Goal: Task Accomplishment & Management: Use online tool/utility

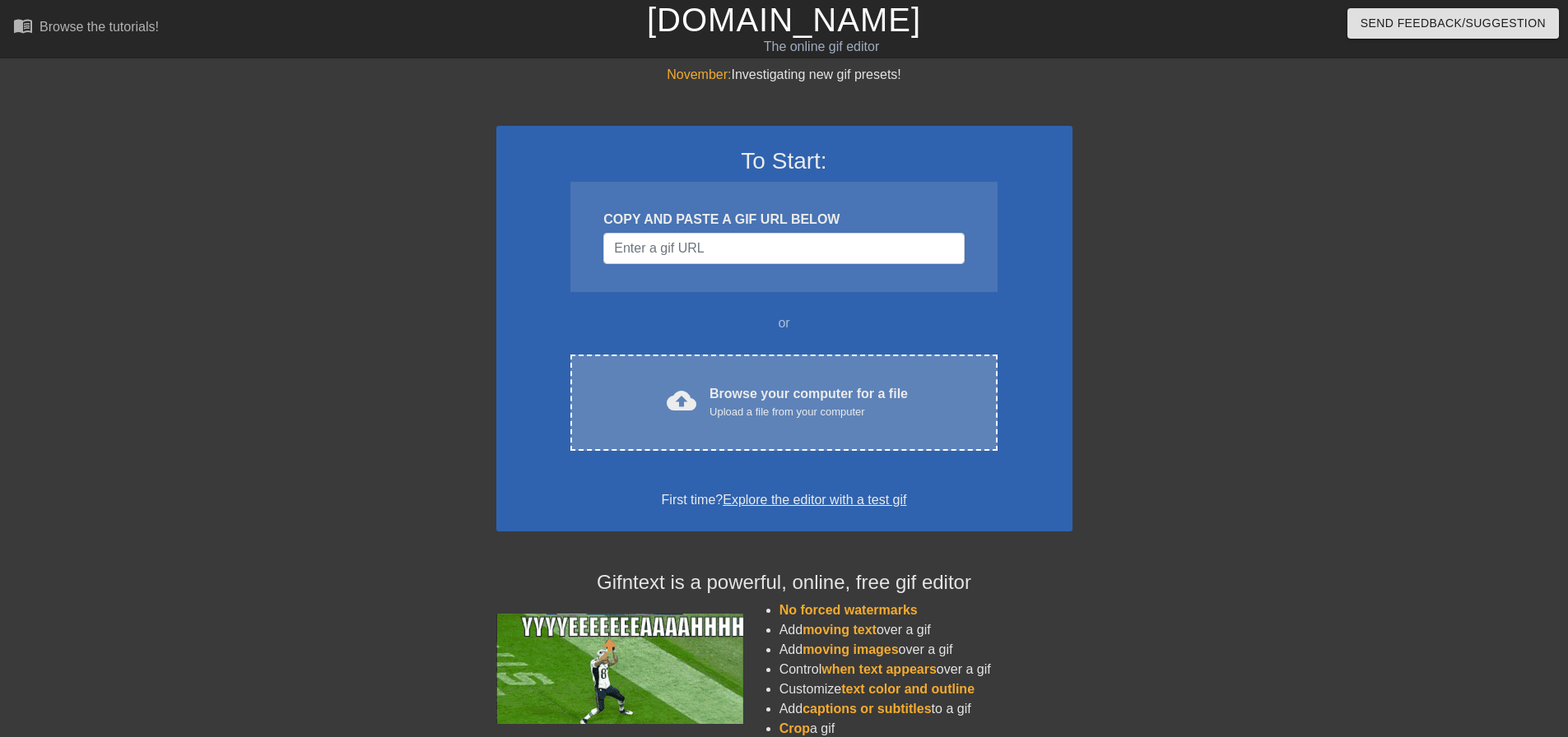
click at [748, 403] on div "Browse your computer for a file Upload a file from your computer" at bounding box center [809, 402] width 199 height 36
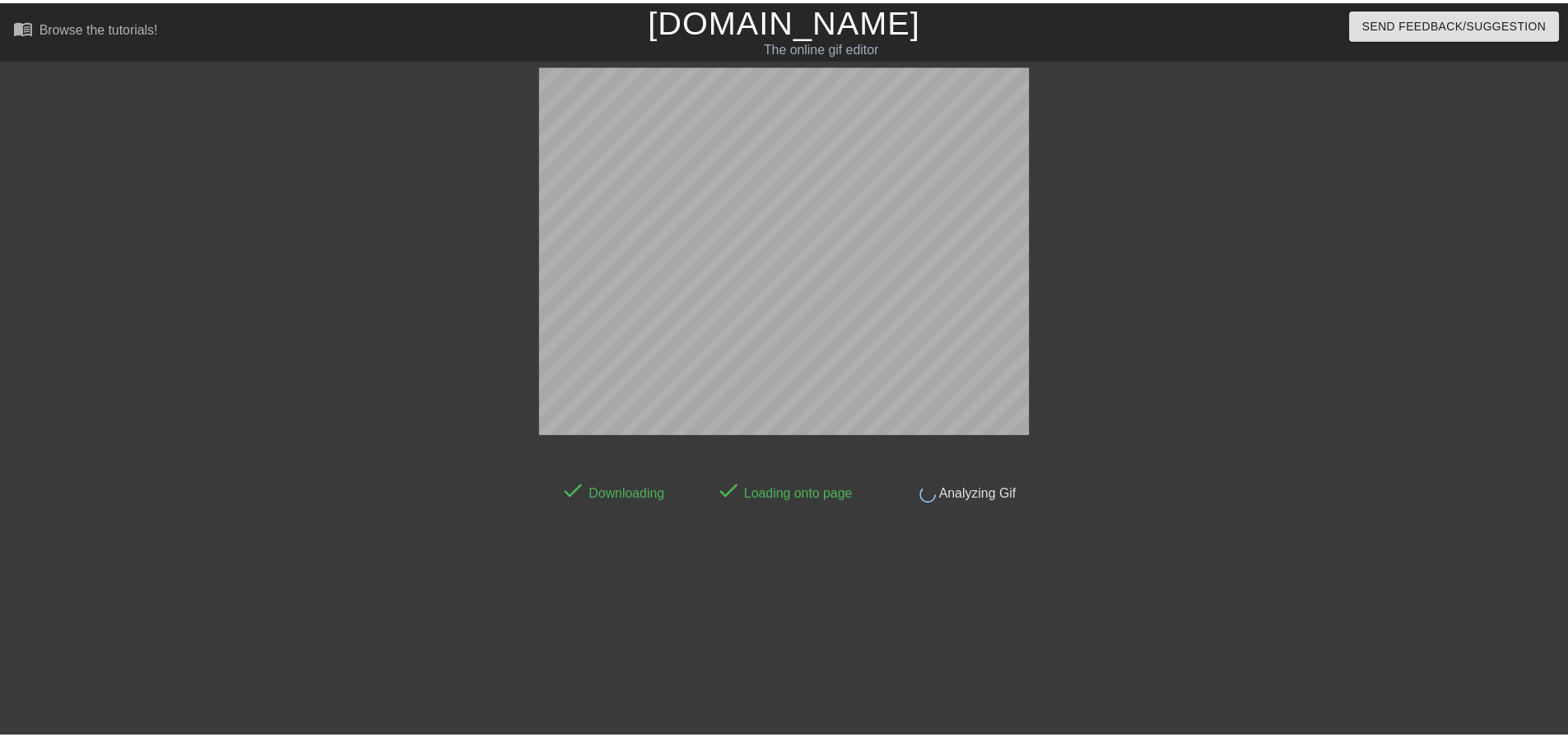
scroll to position [8, 0]
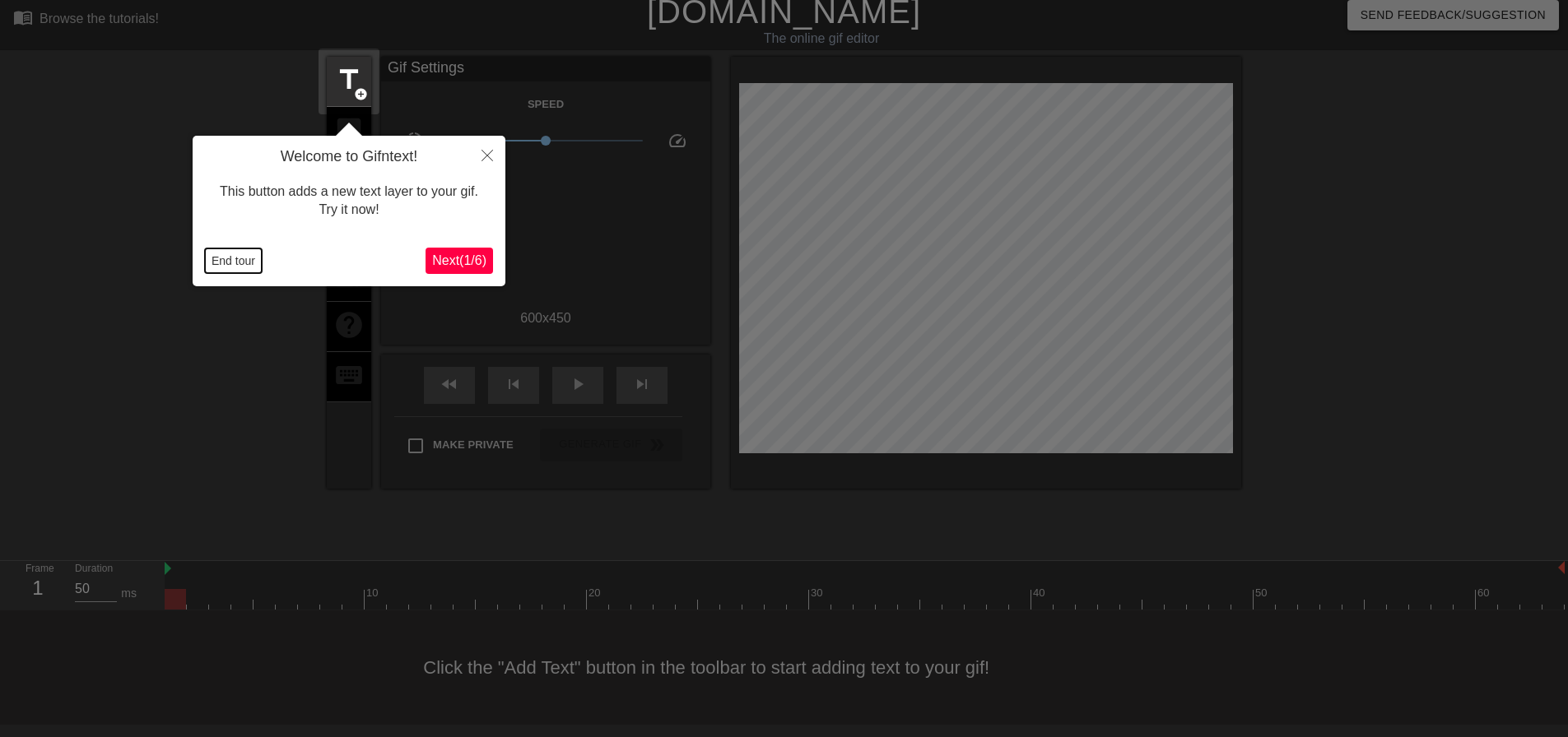
click at [228, 270] on button "End tour" at bounding box center [234, 260] width 57 height 25
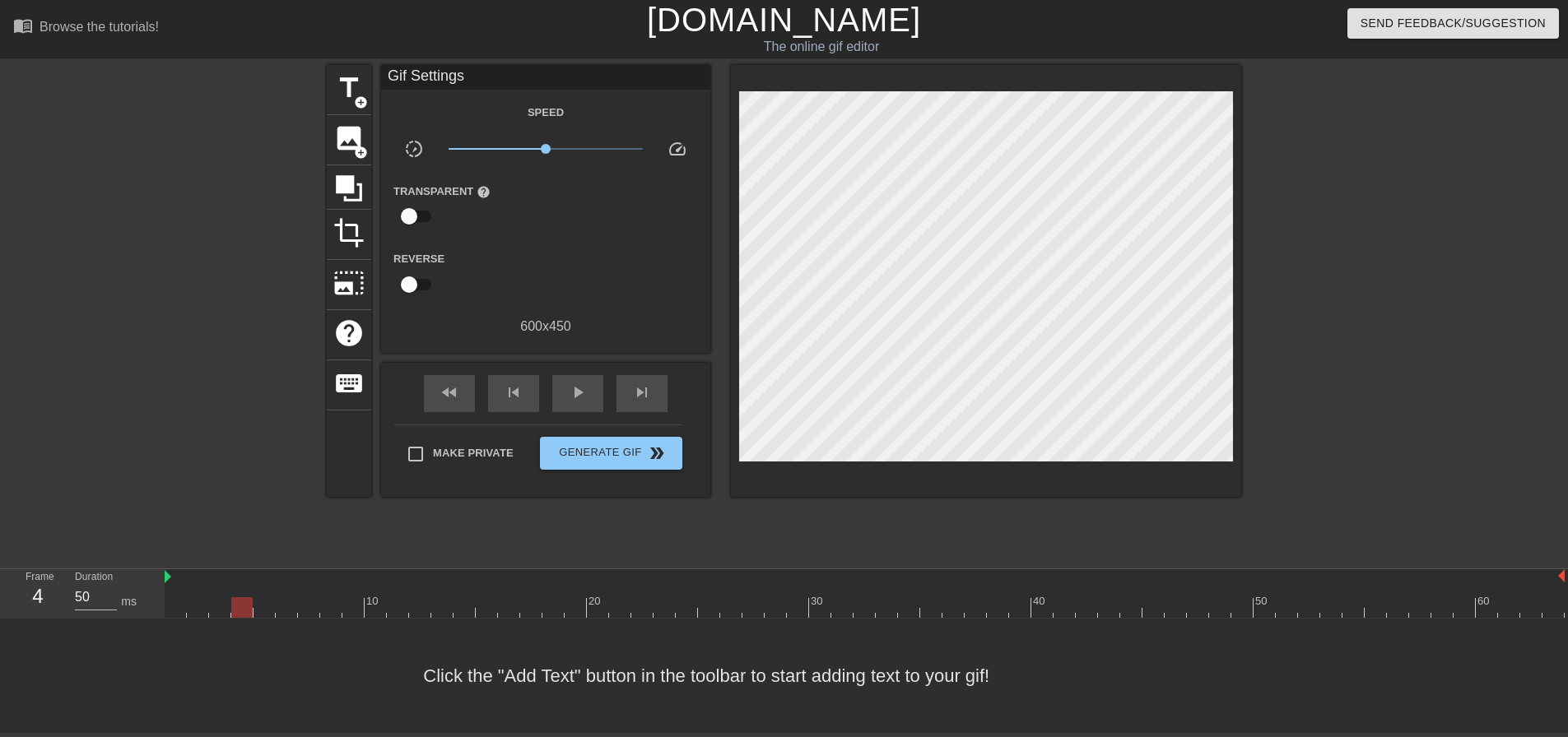
click at [247, 603] on div at bounding box center [864, 607] width 1400 height 21
click at [218, 599] on div at bounding box center [864, 607] width 1400 height 21
click at [199, 599] on div at bounding box center [864, 607] width 1400 height 21
click at [278, 607] on div at bounding box center [864, 607] width 1400 height 21
click at [349, 135] on span "image" at bounding box center [349, 139] width 31 height 31
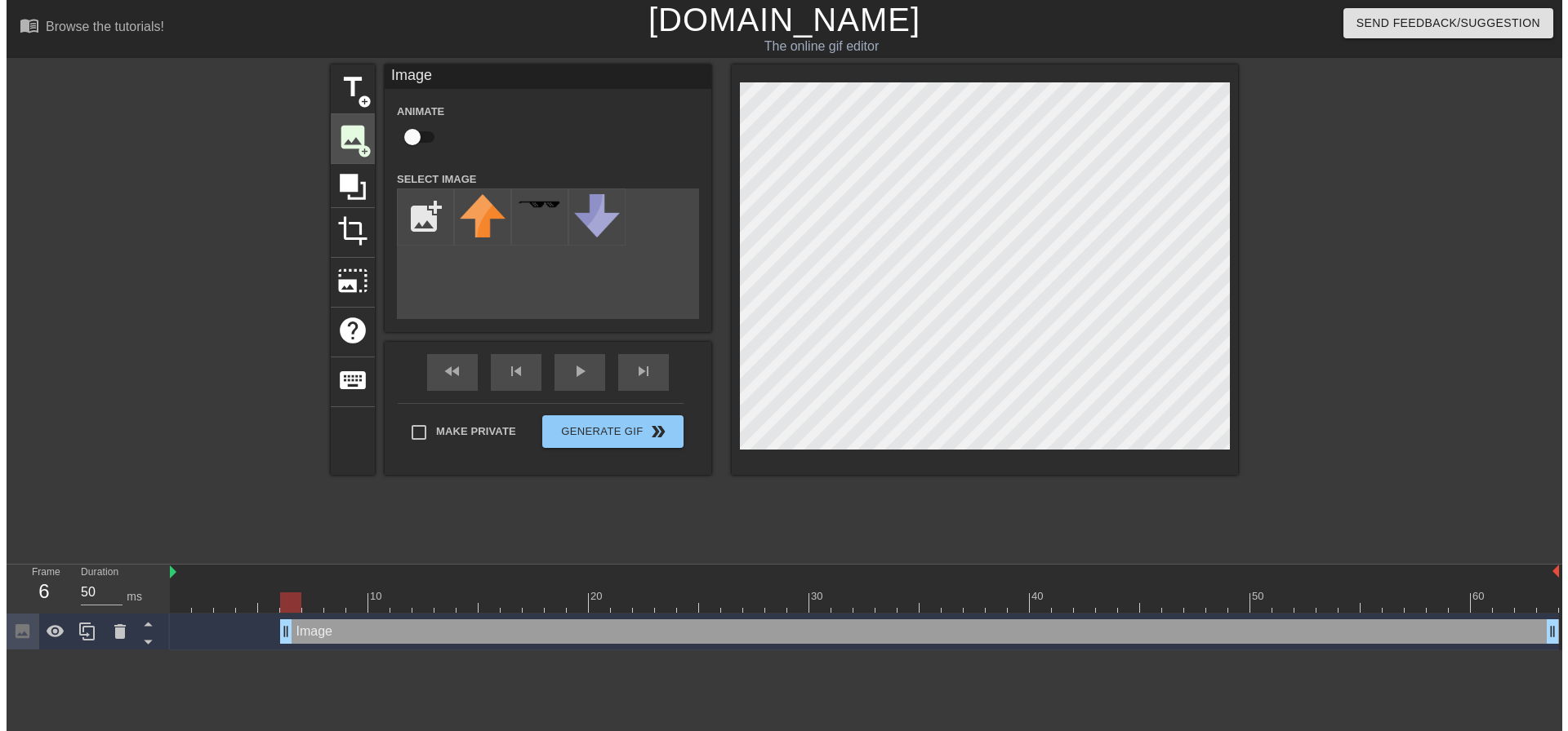
scroll to position [0, 0]
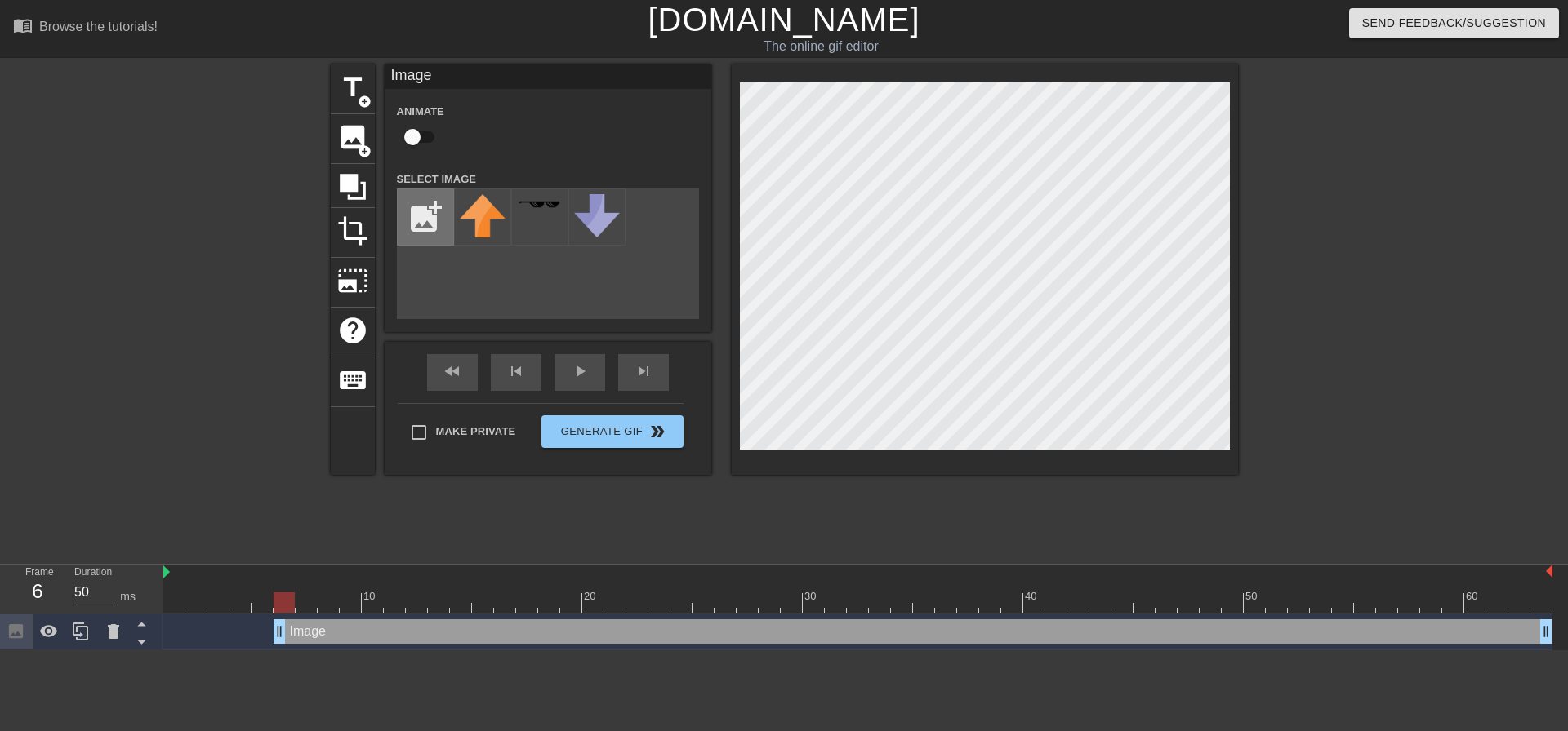
click at [422, 226] on input "file" at bounding box center [425, 216] width 56 height 56
click at [490, 213] on img at bounding box center [482, 214] width 46 height 41
click at [429, 219] on input "file" at bounding box center [425, 216] width 56 height 56
type input "C:\fakepath\[US_STATE]-cardinals-ualvoxl1mpq4wo92.jpg"
click at [476, 217] on img at bounding box center [482, 208] width 46 height 28
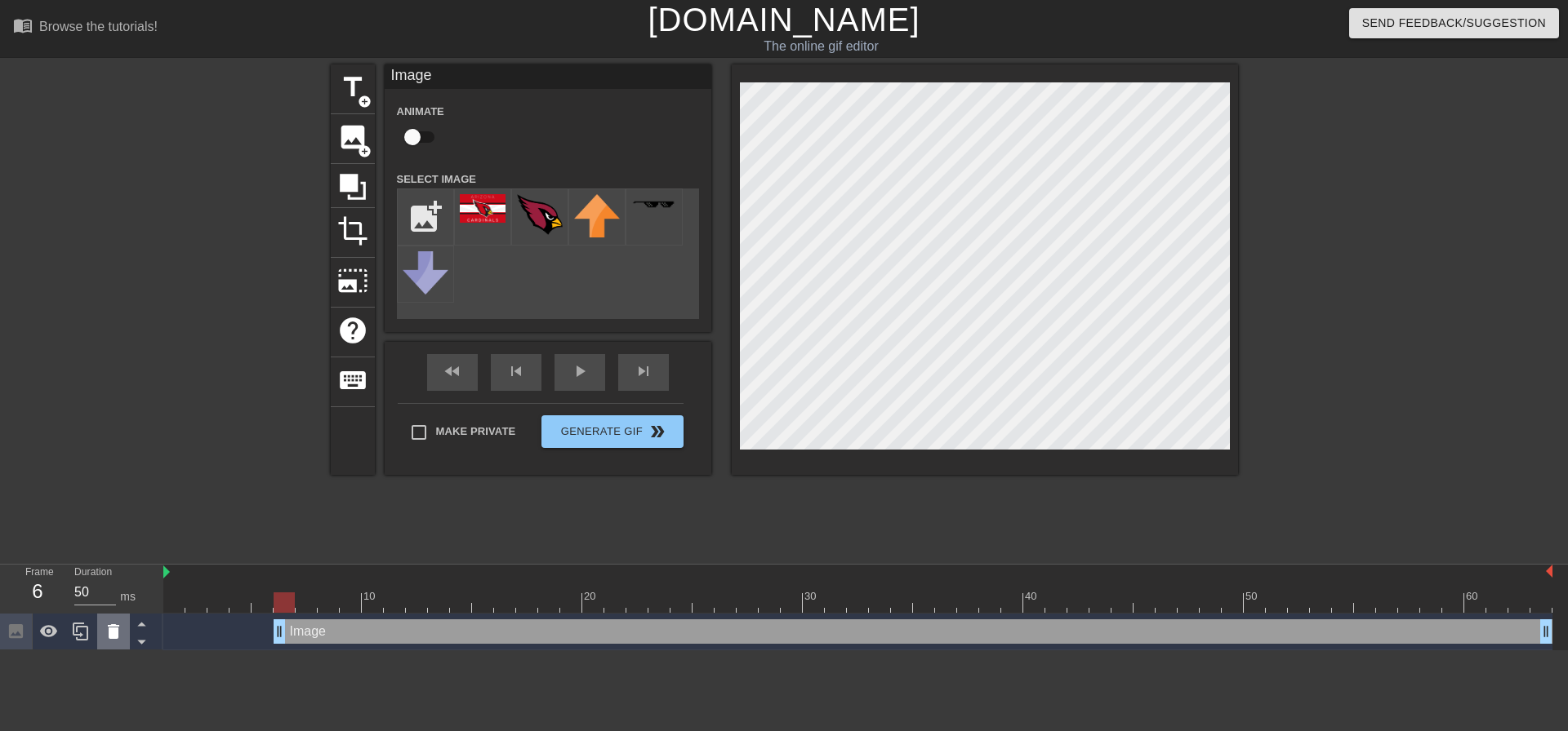
click at [107, 632] on icon at bounding box center [113, 632] width 20 height 19
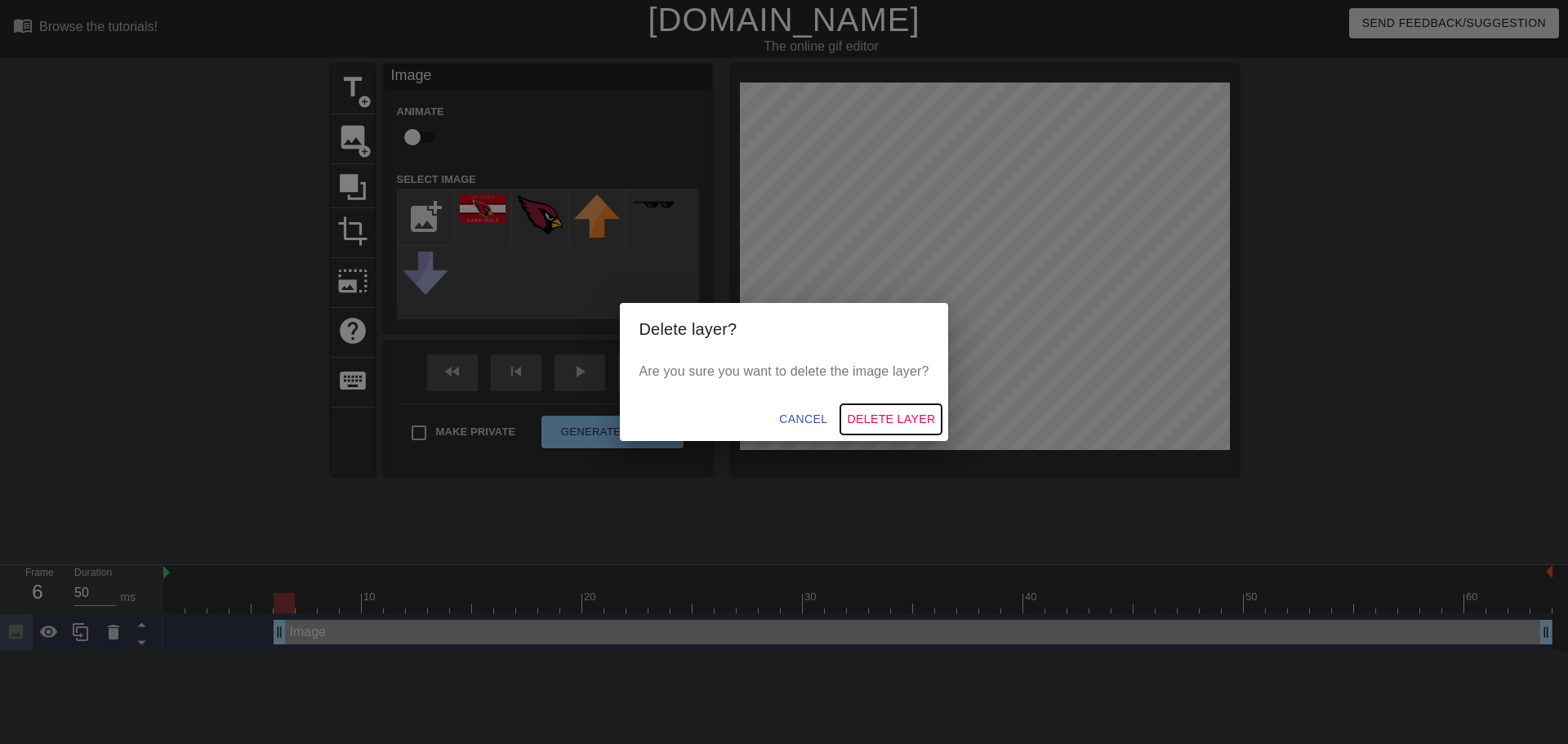
click at [870, 413] on span "Delete Layer" at bounding box center [890, 419] width 88 height 20
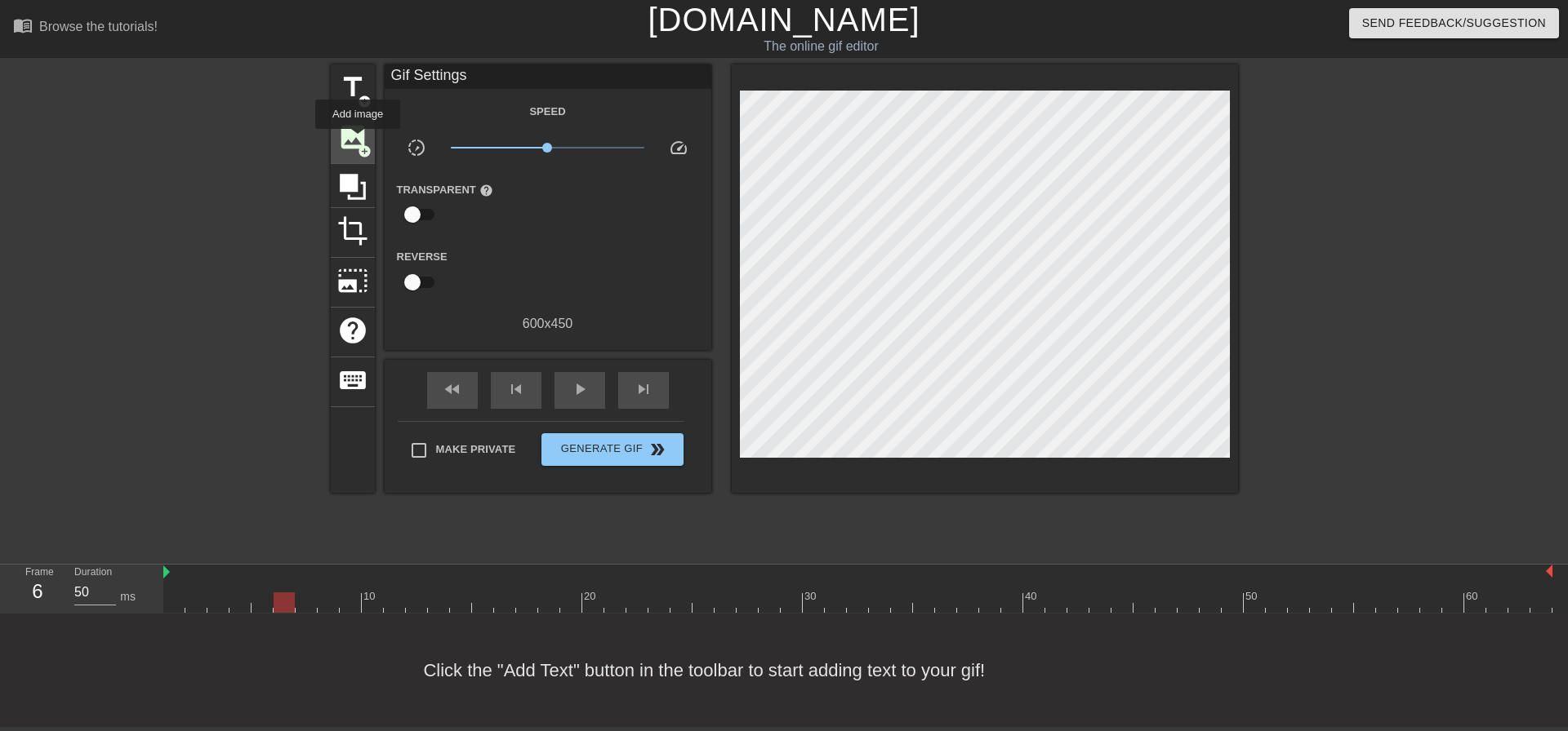
click at [358, 140] on span "image" at bounding box center [353, 137] width 31 height 31
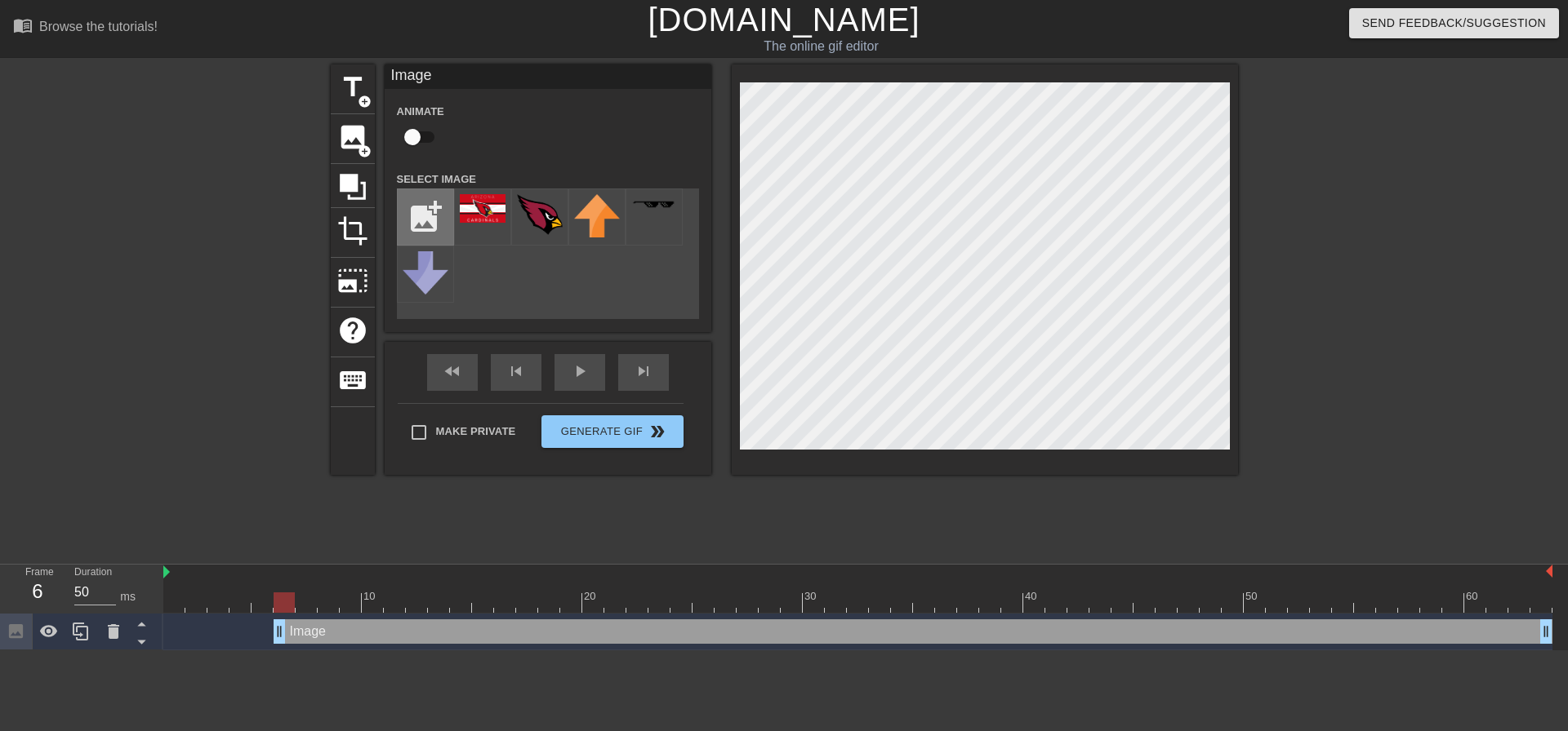
click at [435, 209] on input "file" at bounding box center [425, 216] width 56 height 56
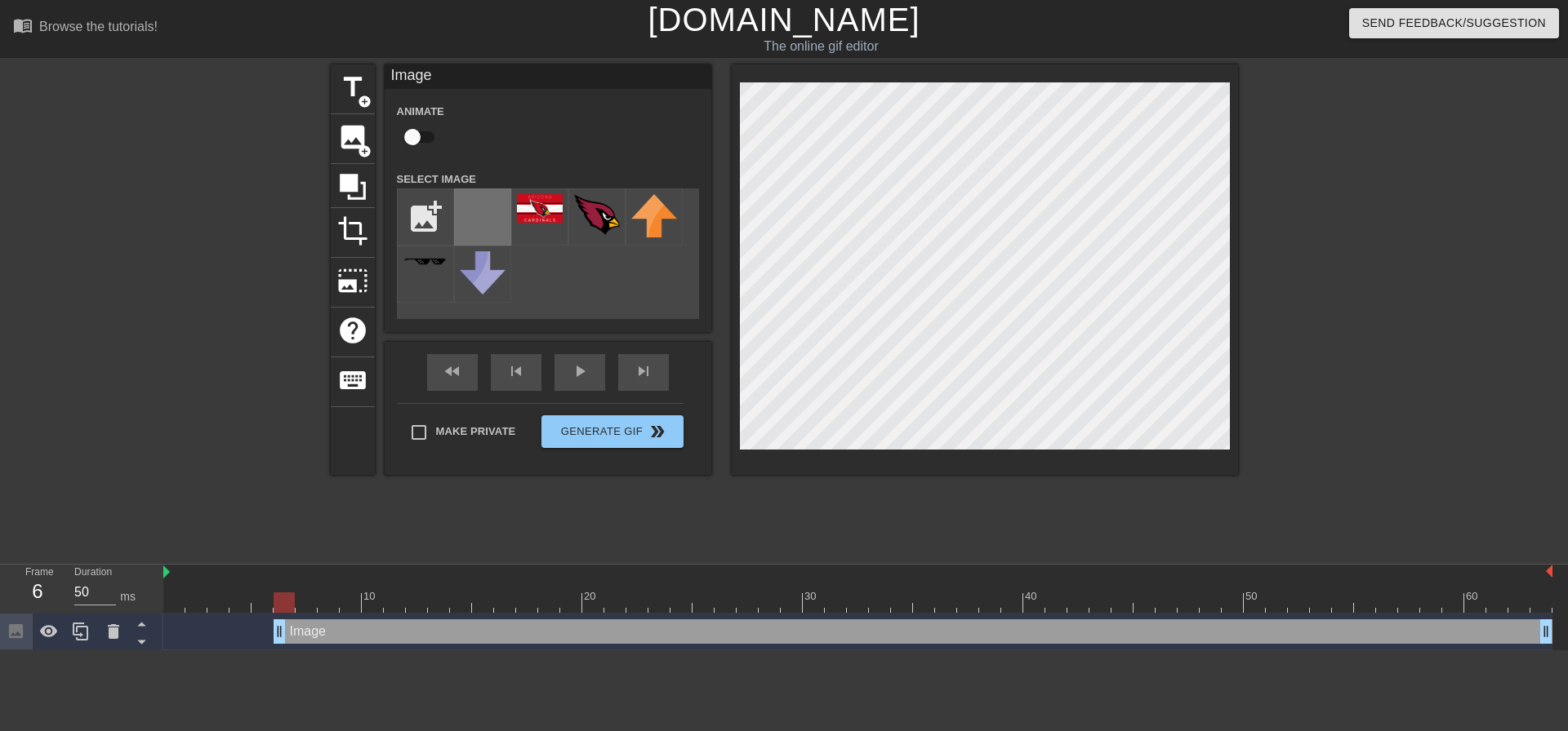
click at [457, 216] on div at bounding box center [483, 216] width 58 height 58
click at [494, 230] on div at bounding box center [483, 216] width 58 height 58
click at [435, 219] on input "file" at bounding box center [425, 216] width 56 height 56
type input "C:\fakepath\OnPaste.20251006-081648.png"
click at [490, 219] on div at bounding box center [483, 216] width 58 height 58
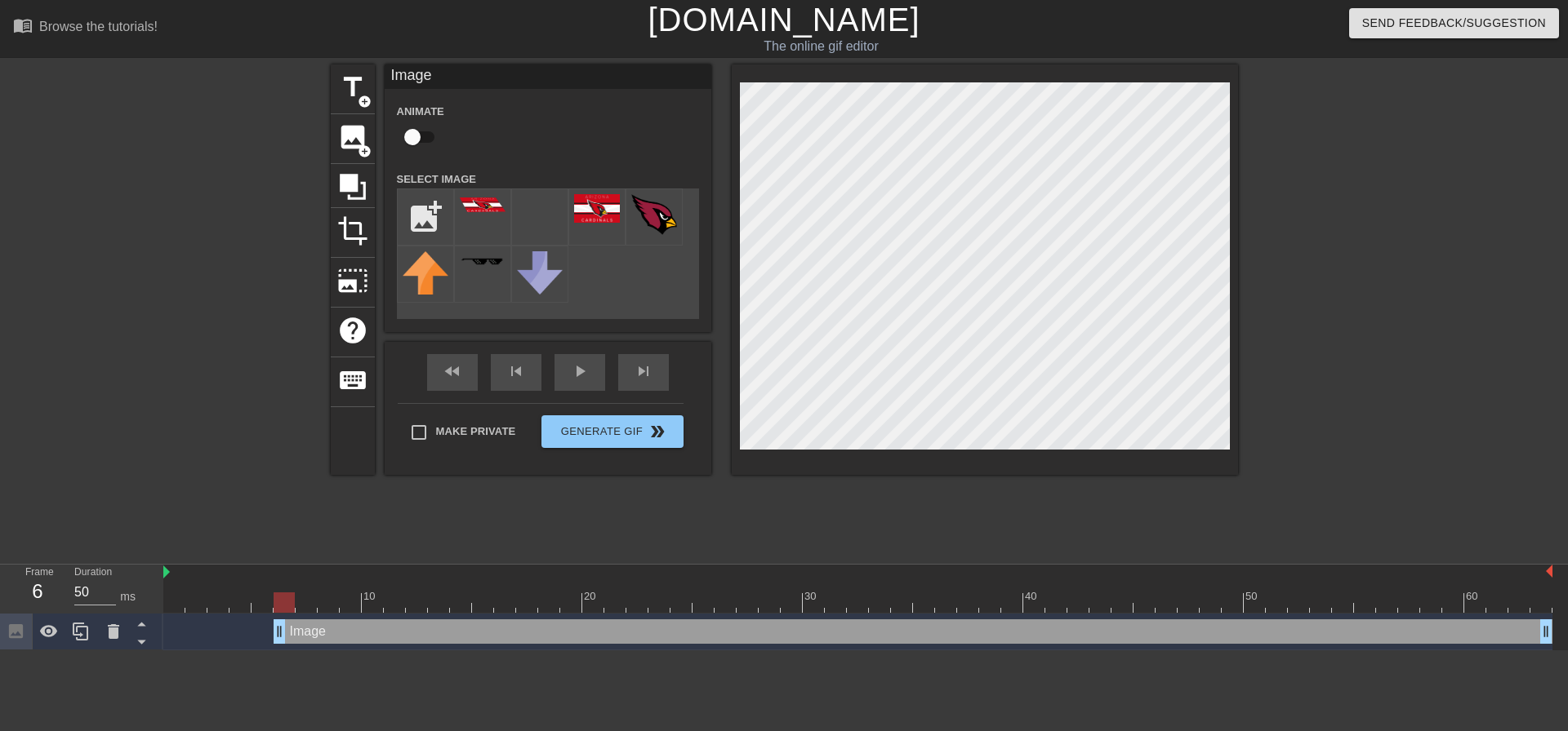
click at [633, 504] on div "title add_circle image add_circle crop photo_size_select_large help keyboard Im…" at bounding box center [784, 309] width 907 height 489
click at [417, 138] on input "checkbox" at bounding box center [412, 137] width 93 height 31
checkbox input "true"
drag, startPoint x: 275, startPoint y: 637, endPoint x: 174, endPoint y: 626, distance: 101.6
click at [287, 635] on span "lens" at bounding box center [289, 632] width 8 height 8
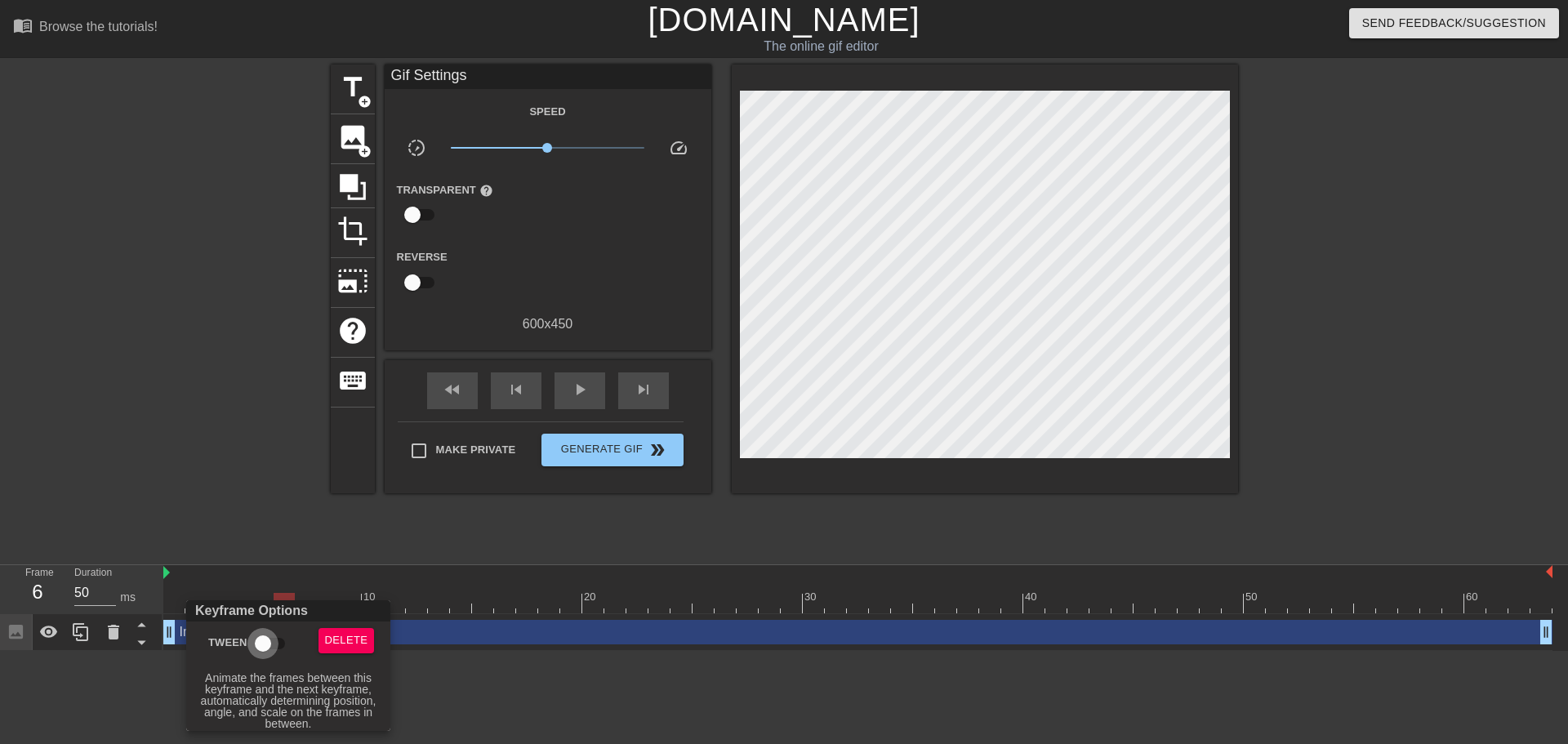
click at [265, 638] on input "Tween" at bounding box center [262, 644] width 93 height 31
checkbox input "true"
click at [187, 591] on div at bounding box center [784, 372] width 1568 height 744
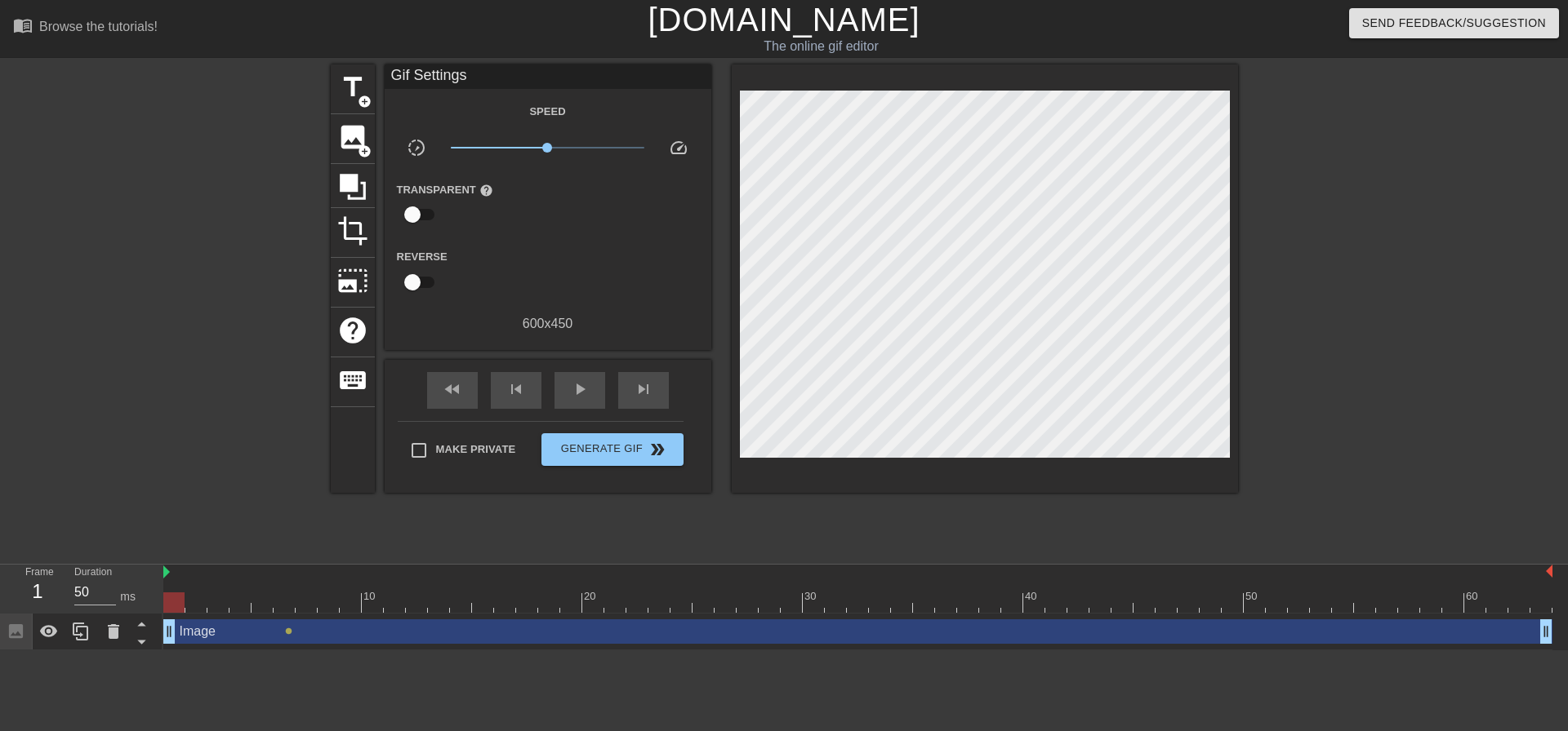
click at [172, 600] on div at bounding box center [857, 602] width 1389 height 20
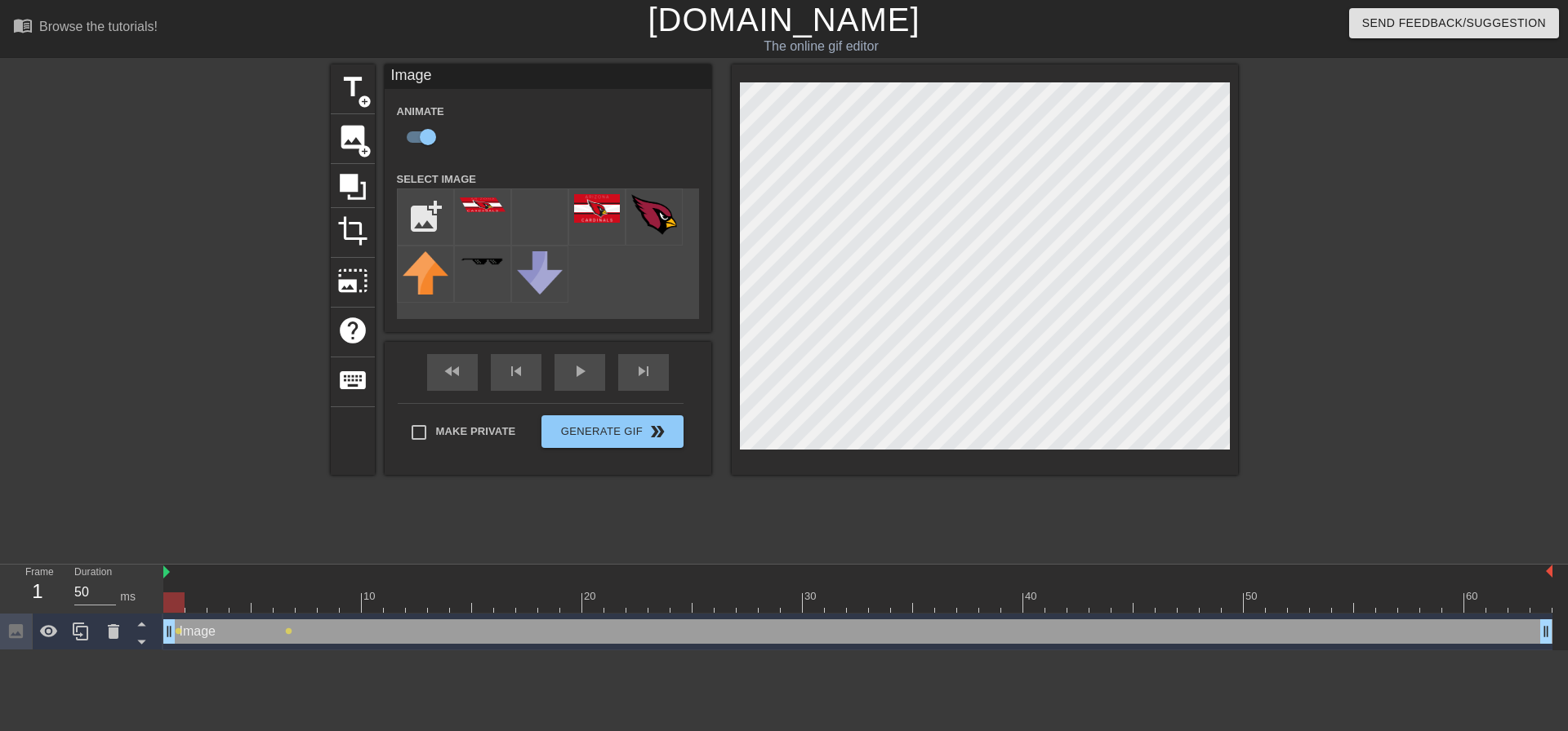
click at [1133, 520] on div "title add_circle image add_circle crop photo_size_select_large help keyboard Im…" at bounding box center [784, 309] width 907 height 489
click at [178, 632] on span "lens" at bounding box center [178, 632] width 8 height 8
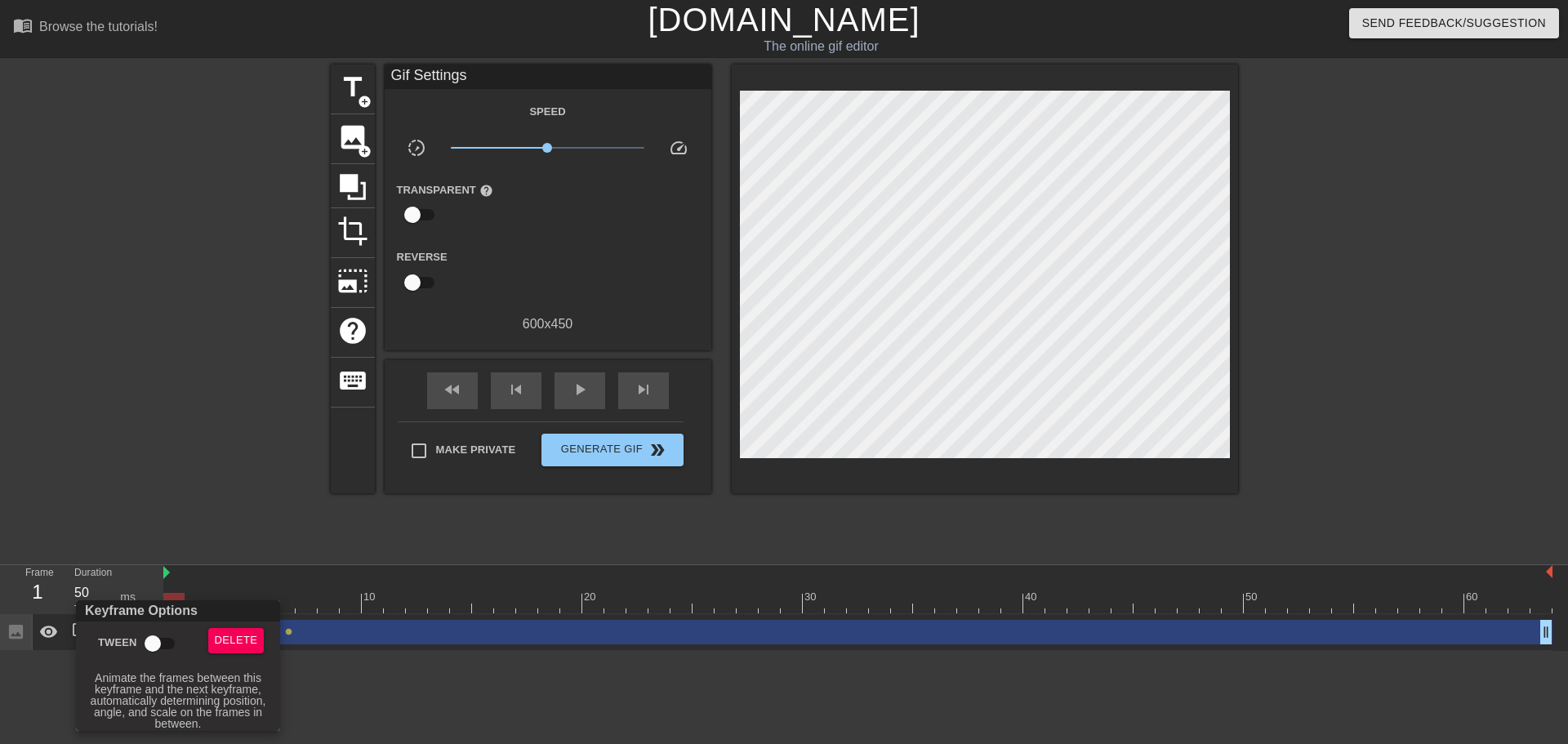
click at [159, 641] on input "Tween" at bounding box center [152, 644] width 93 height 31
checkbox input "true"
click at [289, 599] on div at bounding box center [784, 372] width 1568 height 744
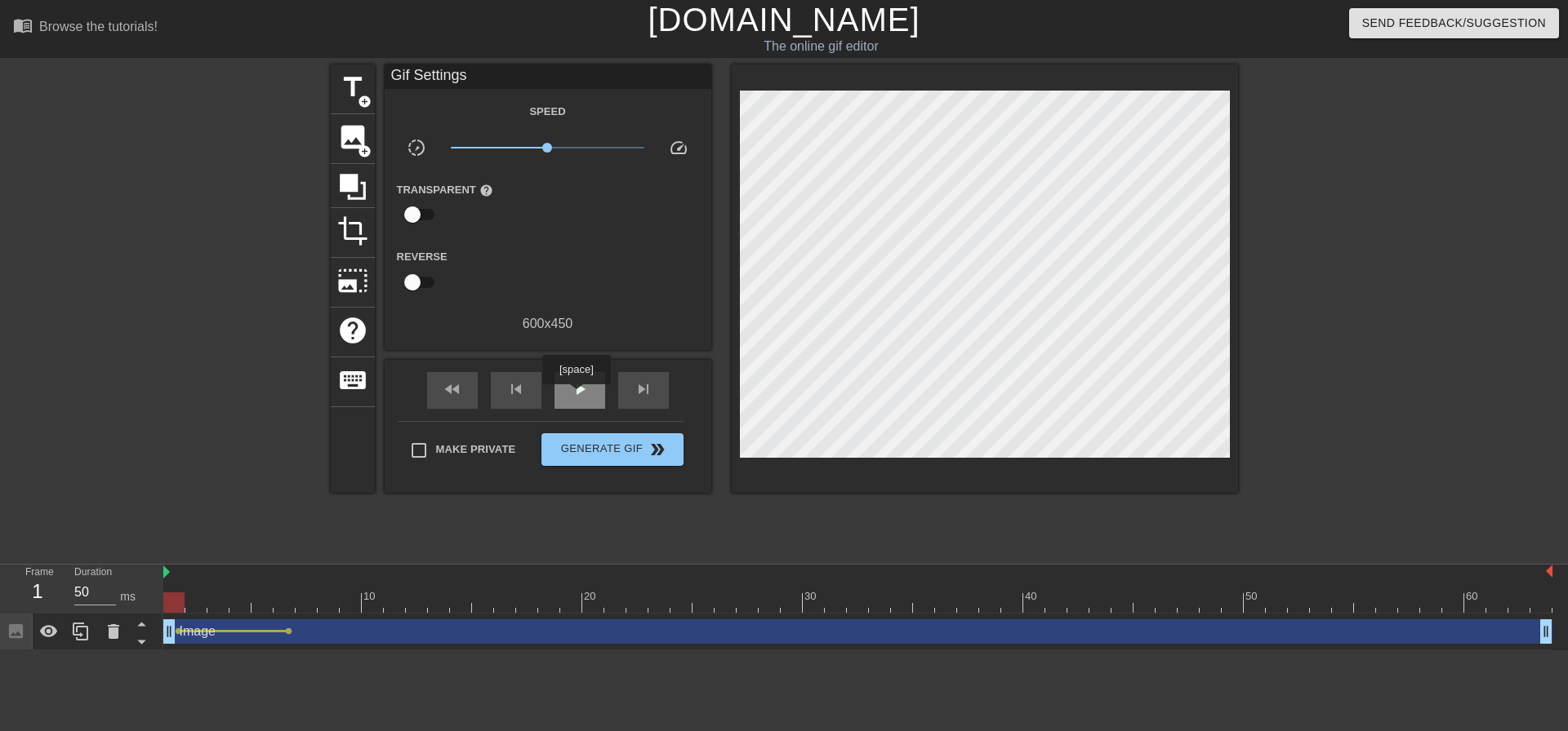
click at [575, 396] on span "play_arrow" at bounding box center [580, 389] width 20 height 19
click at [576, 395] on span "pause" at bounding box center [580, 389] width 20 height 19
click at [287, 611] on div at bounding box center [857, 602] width 1389 height 20
click at [335, 605] on div at bounding box center [857, 602] width 1389 height 20
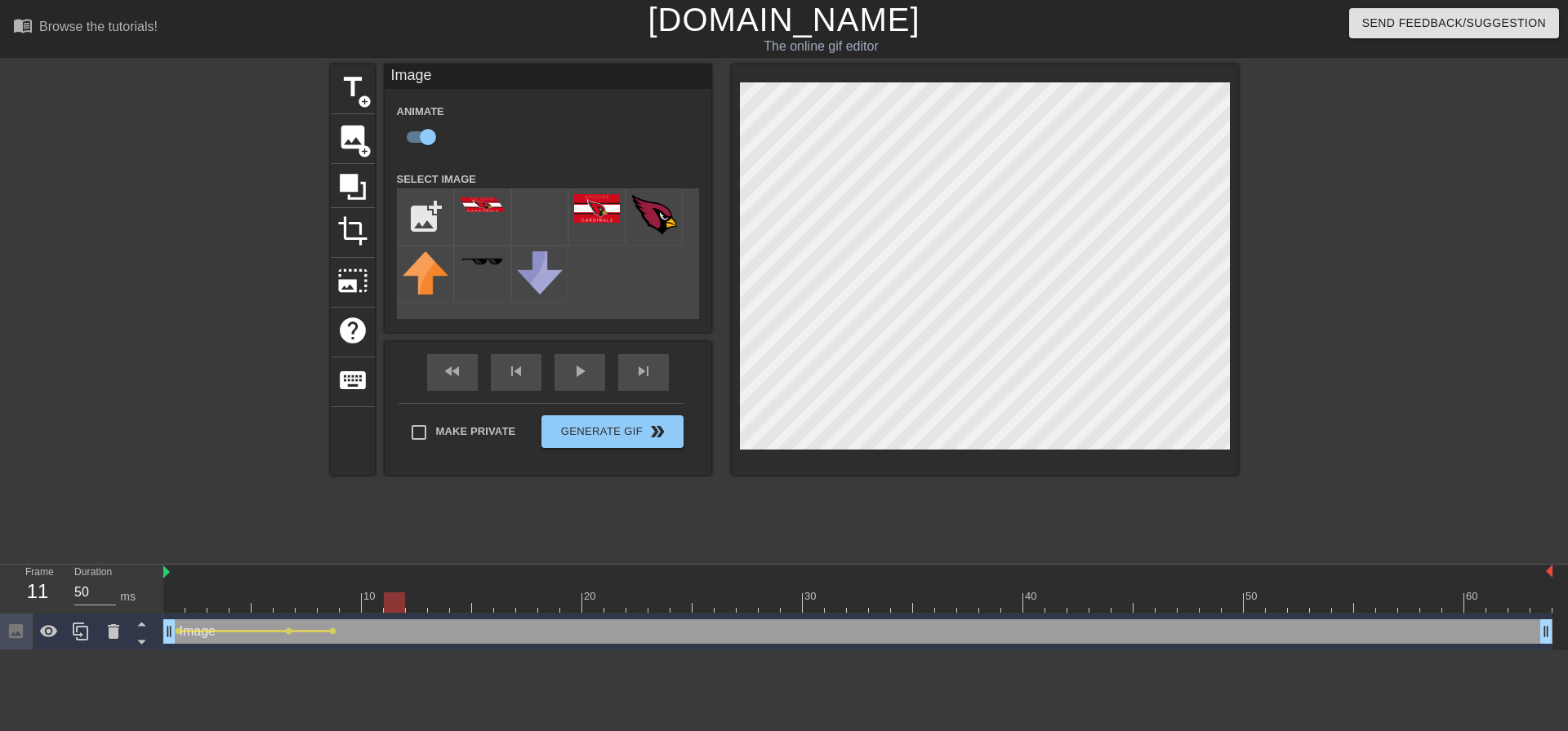
click at [400, 601] on div at bounding box center [857, 602] width 1389 height 20
click at [354, 606] on div at bounding box center [857, 602] width 1389 height 20
click at [381, 607] on div at bounding box center [857, 602] width 1389 height 20
click at [425, 600] on div at bounding box center [857, 602] width 1389 height 20
click at [495, 607] on div at bounding box center [857, 602] width 1389 height 20
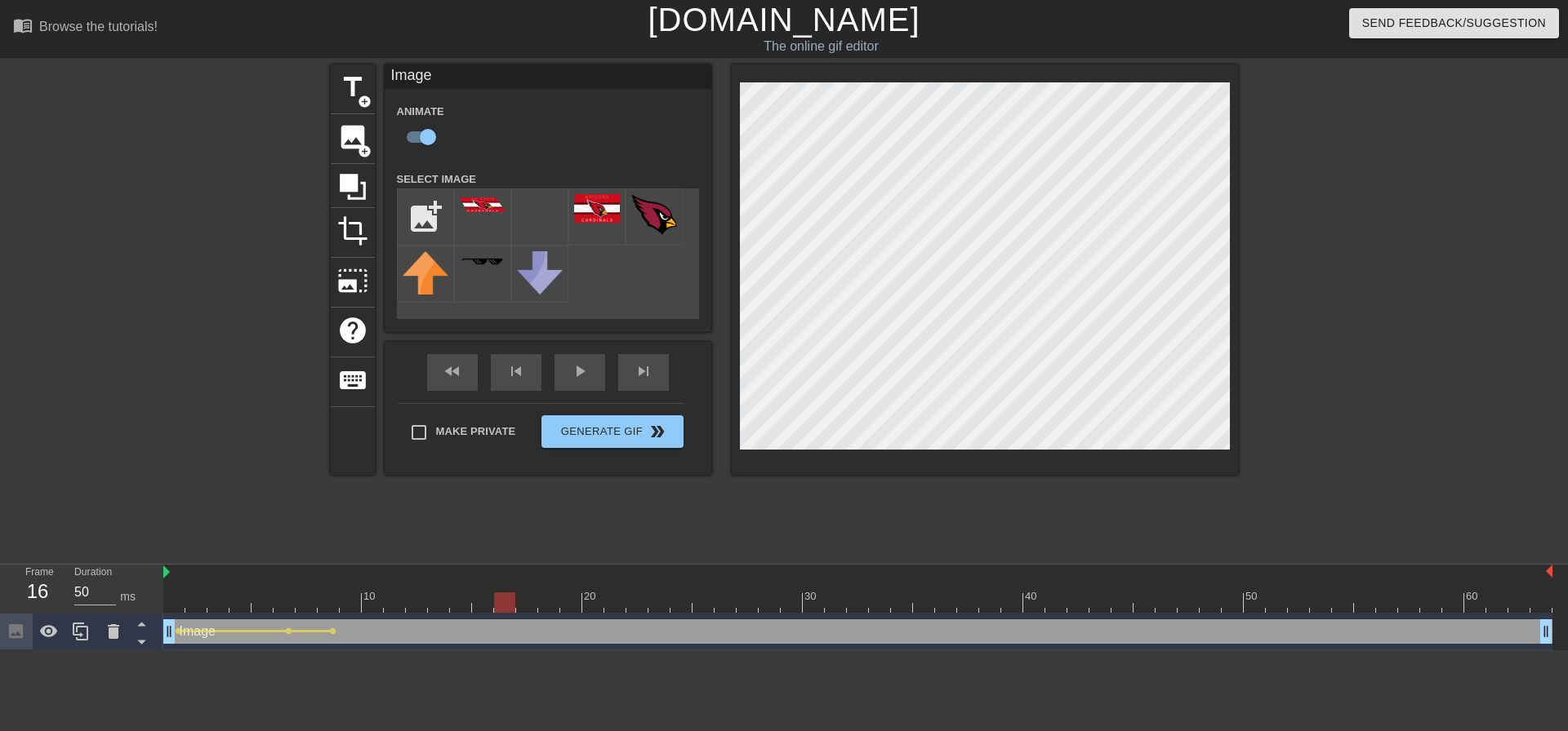
click at [515, 607] on div at bounding box center [505, 602] width 21 height 20
click at [566, 610] on div at bounding box center [857, 602] width 1389 height 20
click at [616, 610] on div at bounding box center [857, 602] width 1389 height 20
click at [659, 606] on div at bounding box center [857, 602] width 1389 height 20
click at [719, 603] on div at bounding box center [857, 602] width 1389 height 20
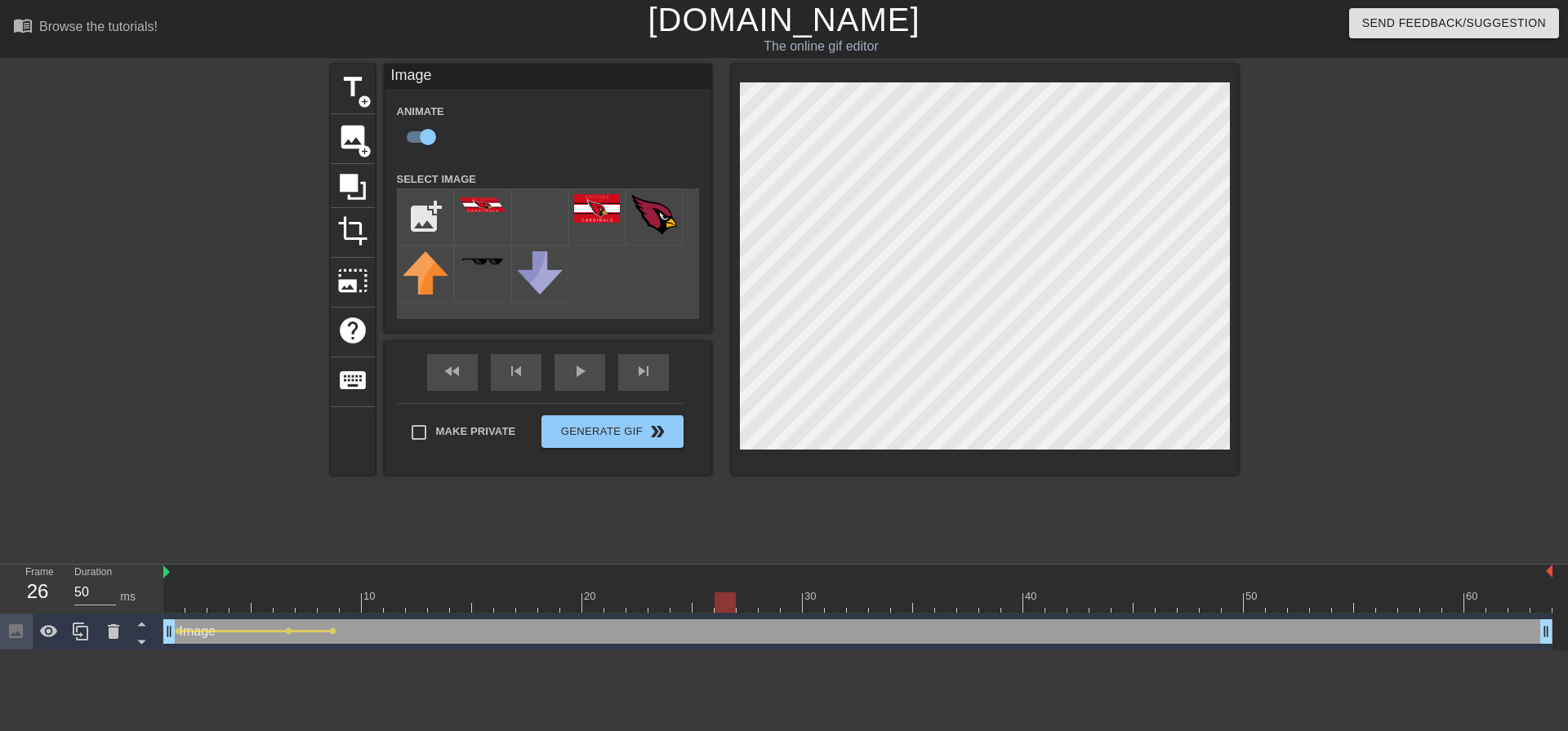
click at [769, 600] on div at bounding box center [857, 602] width 1389 height 20
click at [804, 600] on div at bounding box center [857, 602] width 1389 height 20
click at [774, 601] on div at bounding box center [857, 602] width 1389 height 20
click at [826, 603] on div at bounding box center [857, 602] width 1389 height 20
click at [902, 609] on div at bounding box center [857, 602] width 1389 height 20
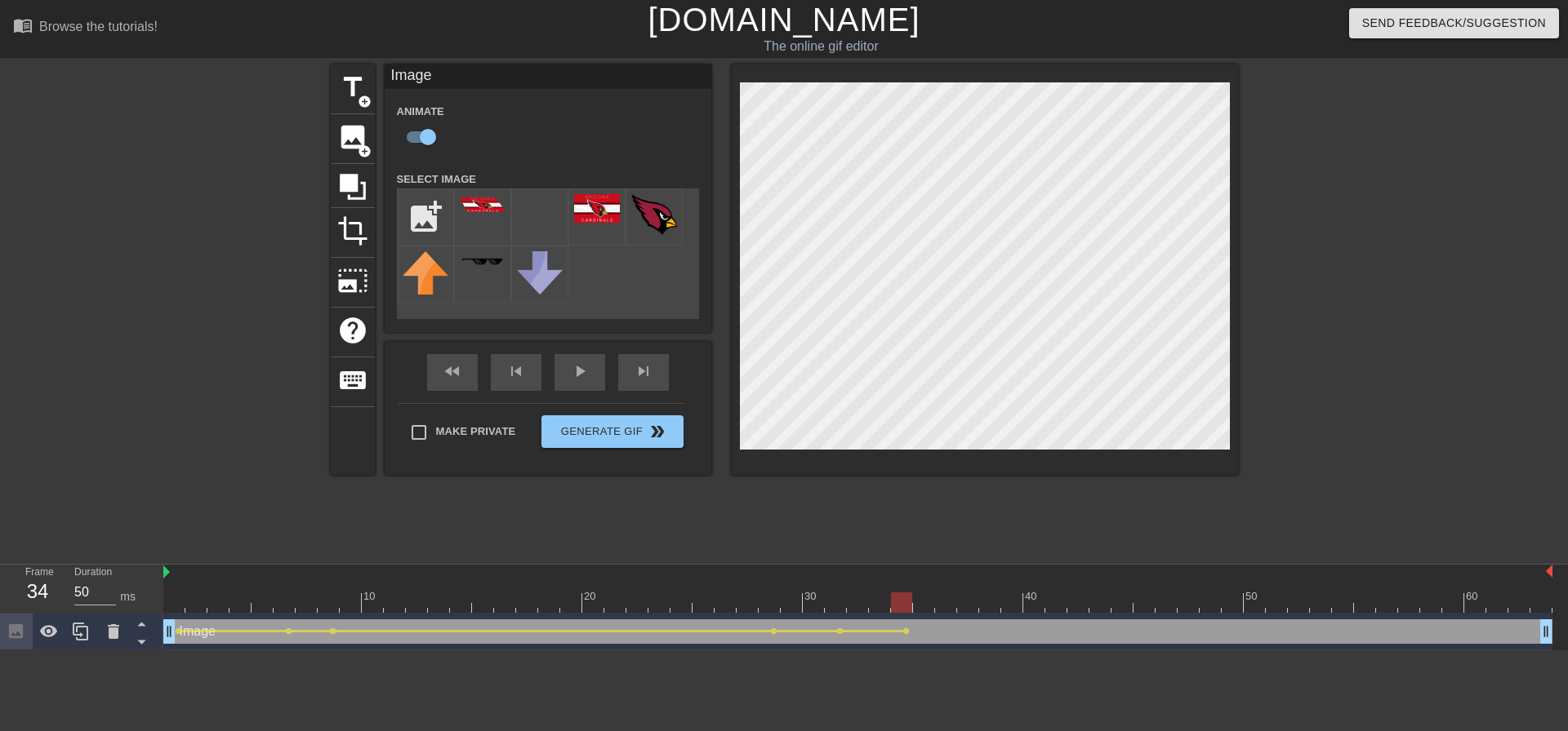
click at [955, 611] on div at bounding box center [857, 602] width 1389 height 20
click at [983, 604] on div at bounding box center [857, 602] width 1389 height 20
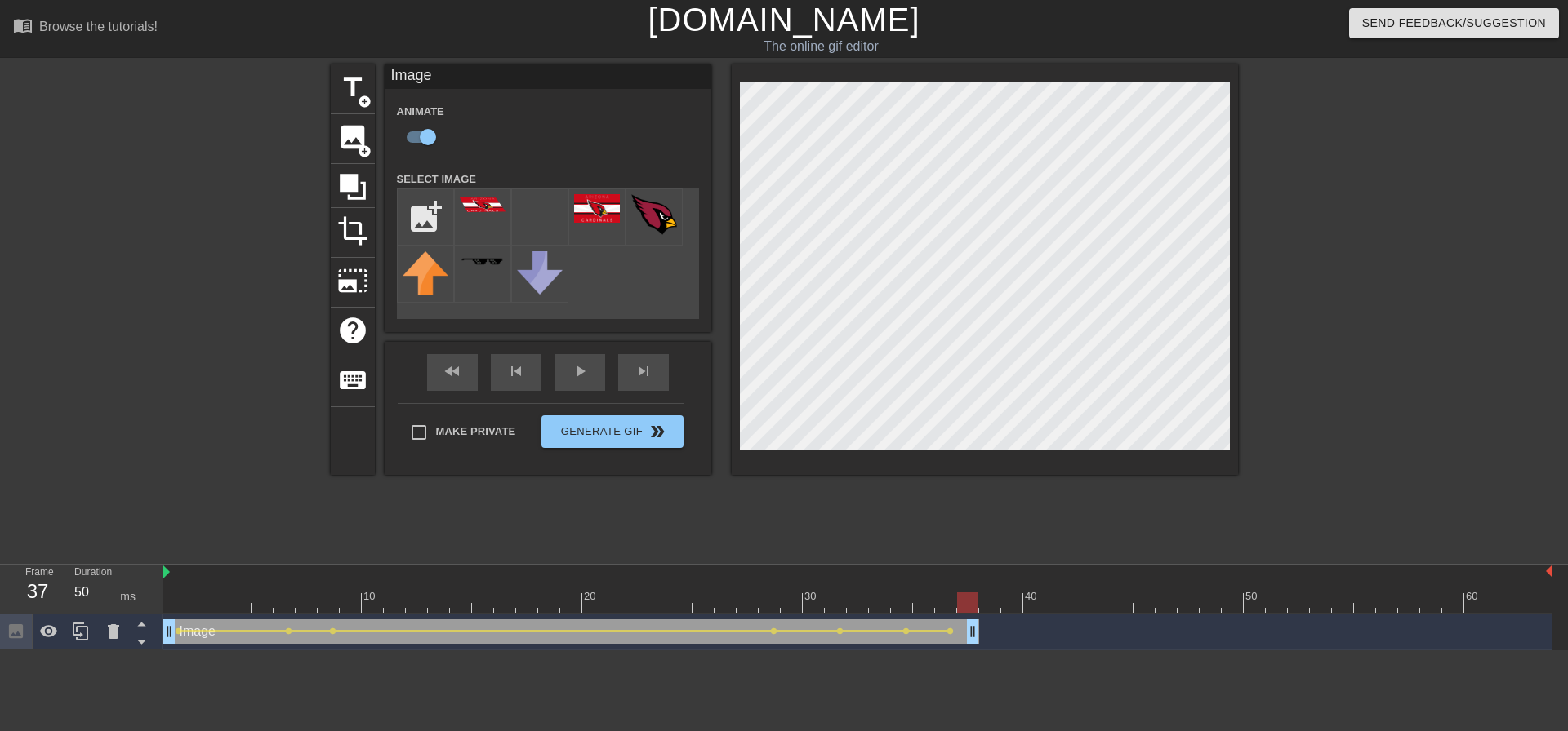
drag, startPoint x: 1544, startPoint y: 635, endPoint x: 965, endPoint y: 635, distance: 579.0
click at [360, 135] on span "image" at bounding box center [353, 137] width 31 height 31
checkbox input "false"
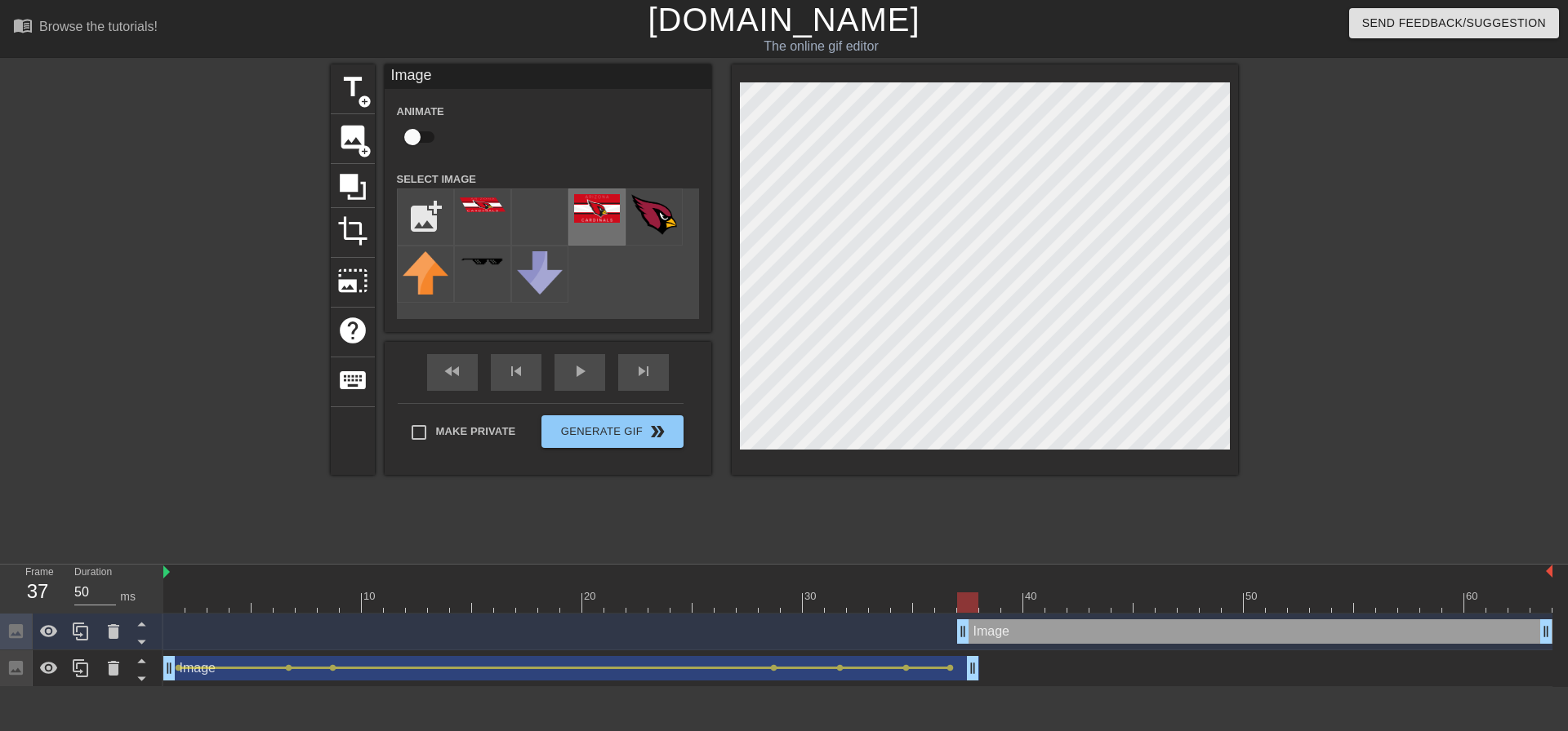
click at [602, 213] on img at bounding box center [597, 208] width 46 height 28
drag, startPoint x: 967, startPoint y: 661, endPoint x: 951, endPoint y: 655, distance: 17.1
click at [951, 655] on div "Image drag_handle drag_handle lens lens lens lens lens lens lens" at bounding box center [857, 669] width 1389 height 37
drag, startPoint x: 960, startPoint y: 627, endPoint x: 950, endPoint y: 626, distance: 10.0
click at [950, 626] on div "Image drag_handle drag_handle" at bounding box center [857, 632] width 1389 height 24
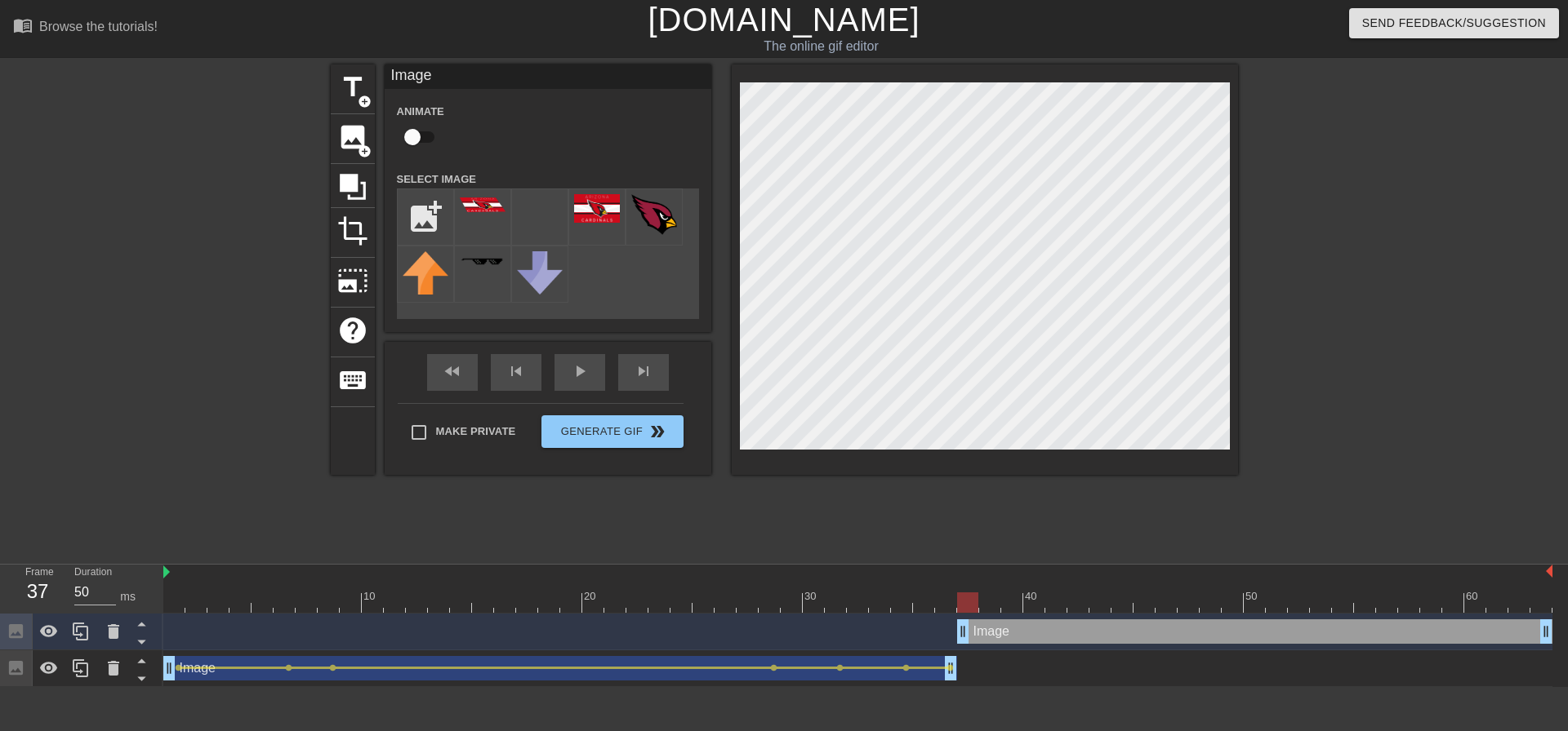
click at [800, 592] on div at bounding box center [792, 591] width 22 height 20
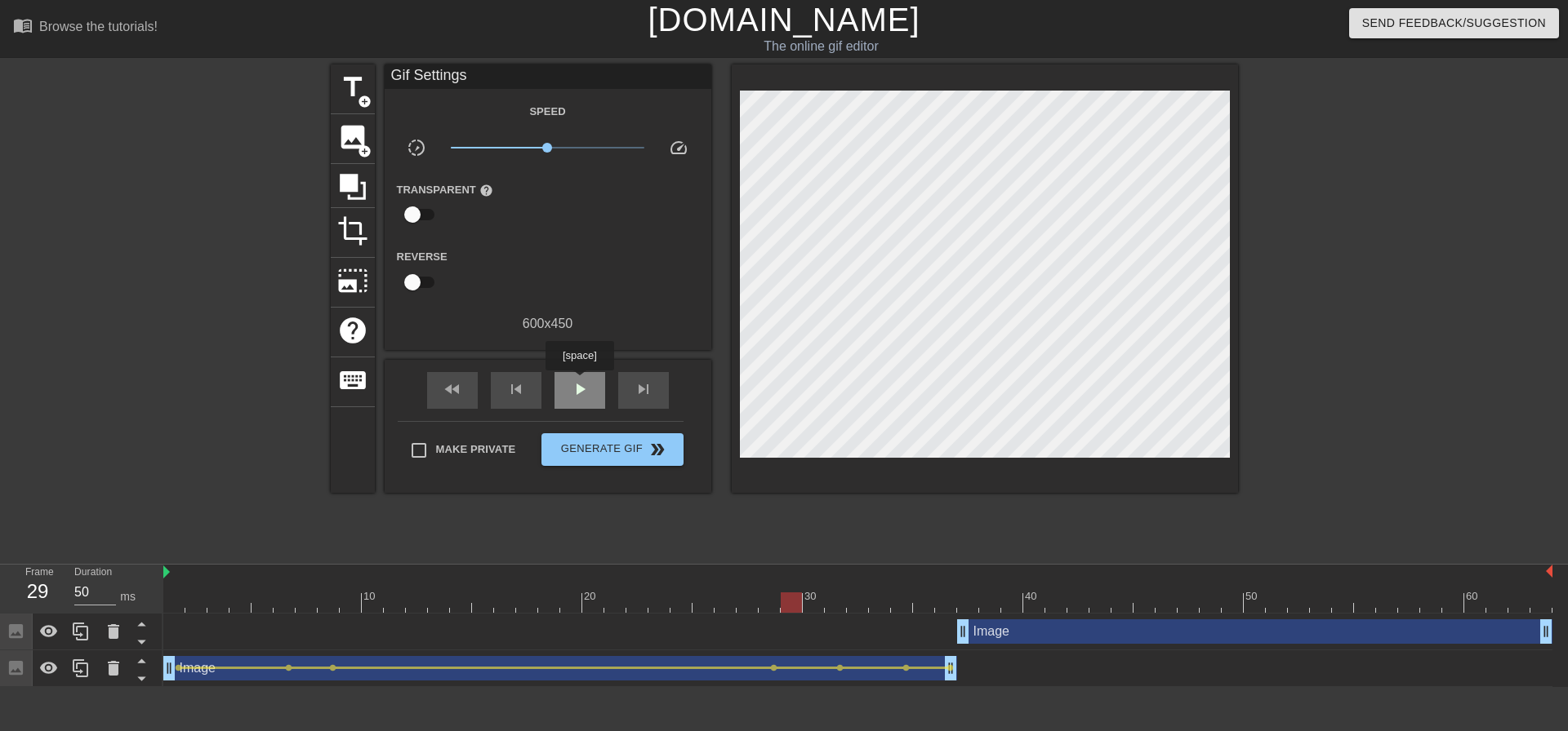
click at [579, 382] on div "play_arrow" at bounding box center [580, 391] width 51 height 37
click at [580, 382] on span "pause" at bounding box center [580, 389] width 20 height 19
click at [957, 600] on div at bounding box center [857, 602] width 1389 height 20
click at [964, 604] on div at bounding box center [857, 602] width 1389 height 20
click at [987, 630] on div "Image drag_handle drag_handle" at bounding box center [1254, 632] width 595 height 24
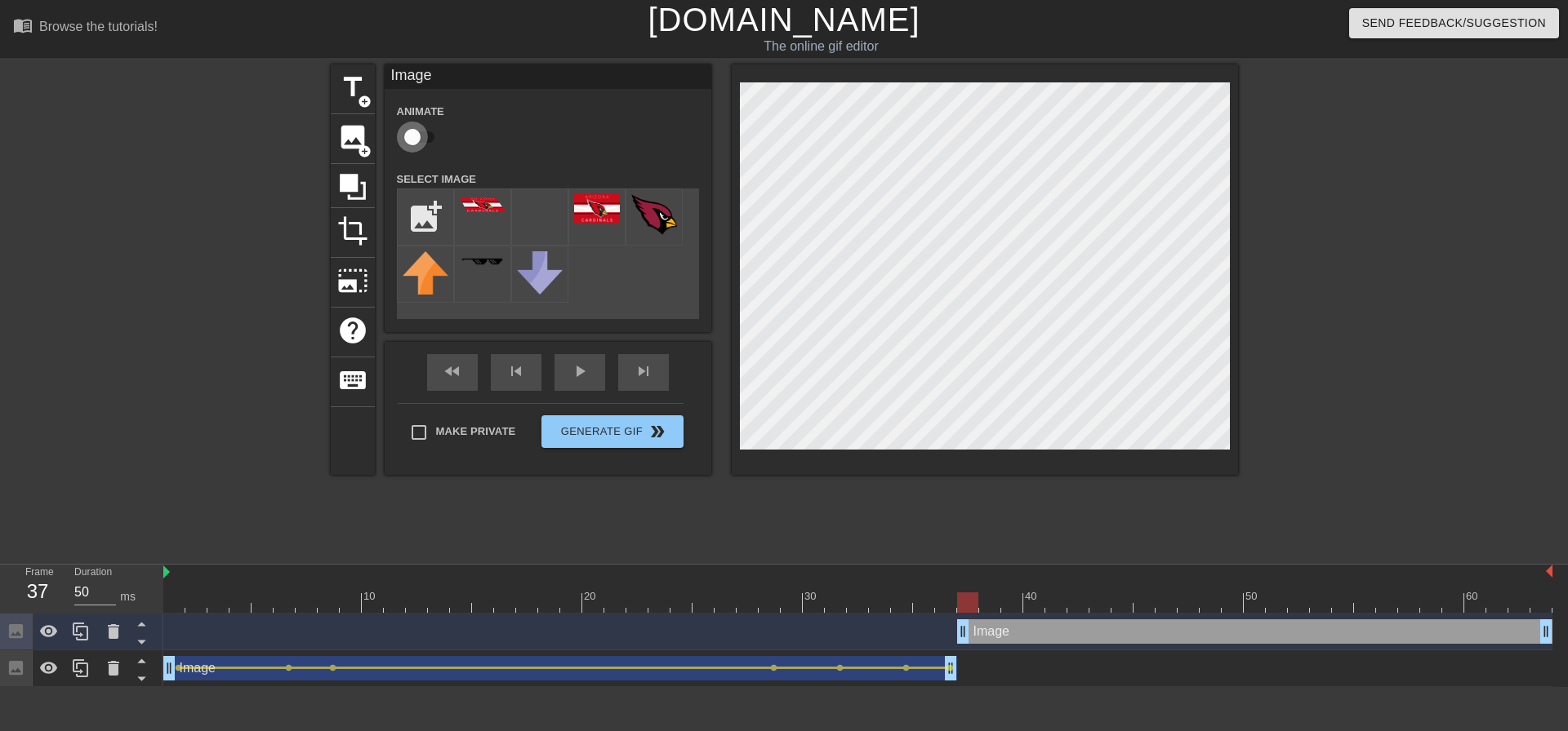
click at [423, 135] on input "checkbox" at bounding box center [412, 137] width 93 height 31
checkbox input "true"
click at [975, 640] on div "Image drag_handle drag_handle" at bounding box center [1254, 632] width 595 height 24
click at [972, 626] on div "Image drag_handle drag_handle" at bounding box center [1254, 632] width 595 height 24
click at [972, 630] on span "lens" at bounding box center [972, 632] width 8 height 8
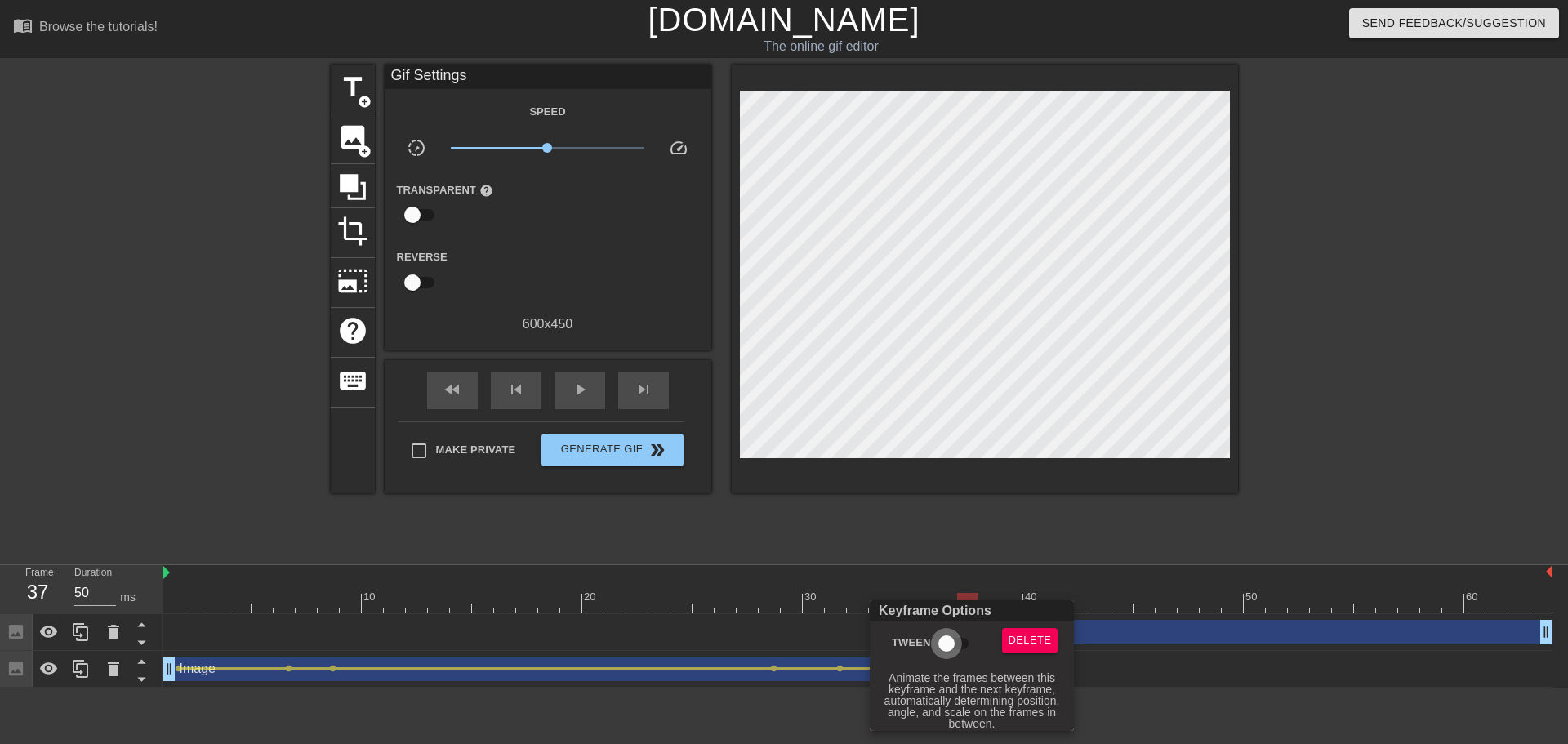
click at [948, 645] on input "Tween" at bounding box center [946, 644] width 93 height 31
checkbox input "true"
click at [1045, 594] on div at bounding box center [784, 372] width 1568 height 744
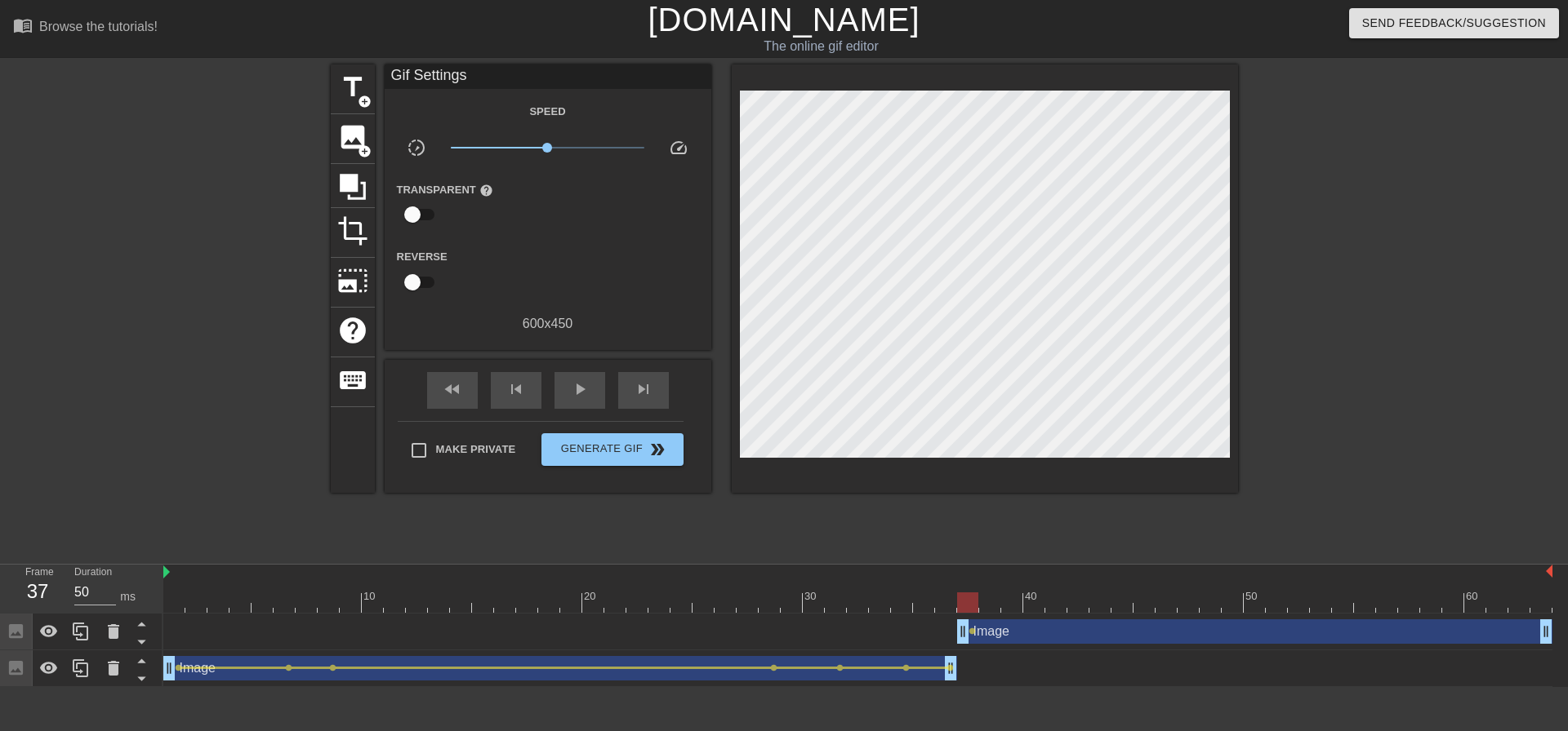
click at [1009, 610] on div at bounding box center [857, 602] width 1389 height 20
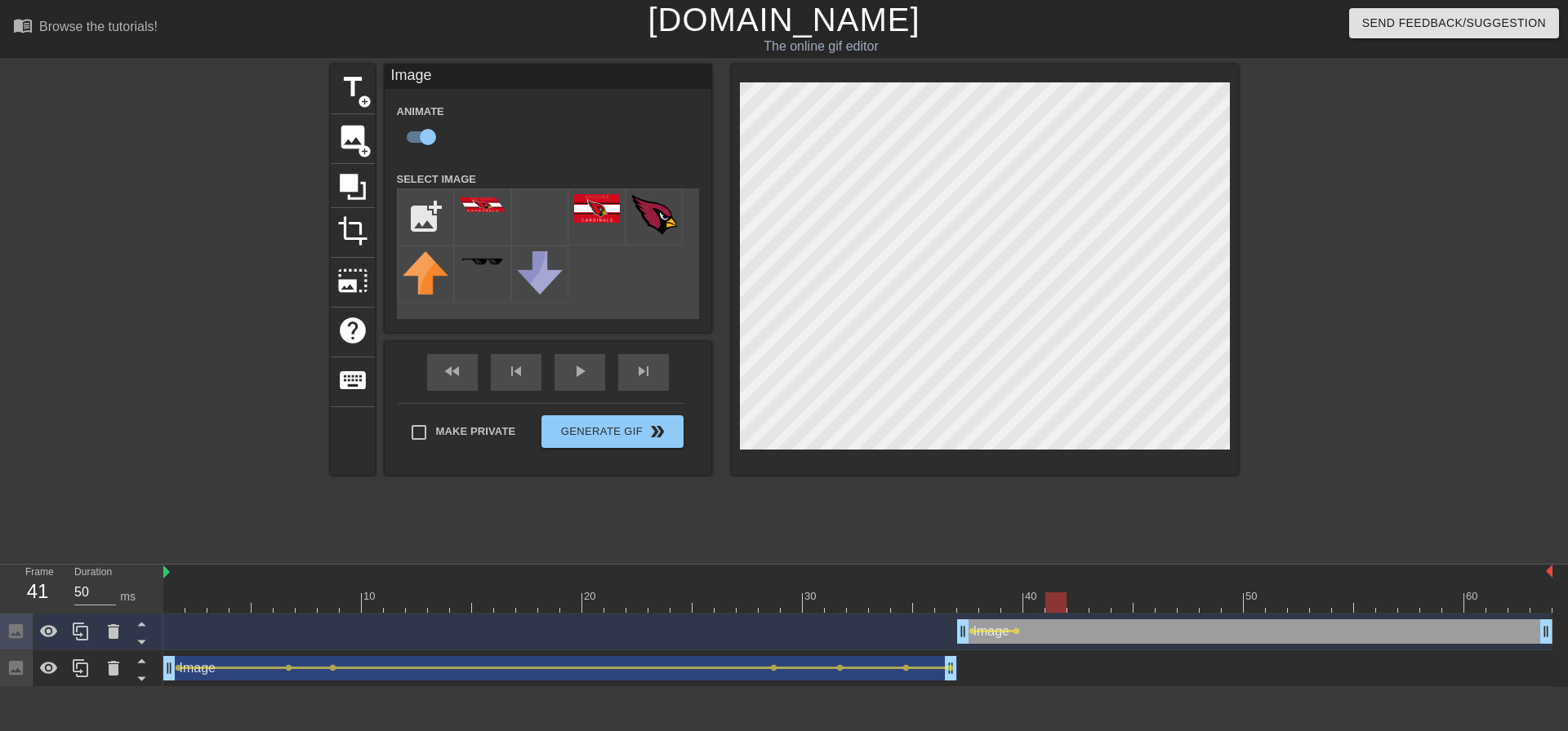
click at [1047, 606] on div at bounding box center [857, 602] width 1389 height 20
click at [1110, 608] on div at bounding box center [857, 602] width 1389 height 20
click at [1136, 610] on div at bounding box center [857, 602] width 1389 height 20
click at [1109, 606] on div at bounding box center [857, 602] width 1389 height 20
click at [1127, 607] on div at bounding box center [857, 602] width 1389 height 20
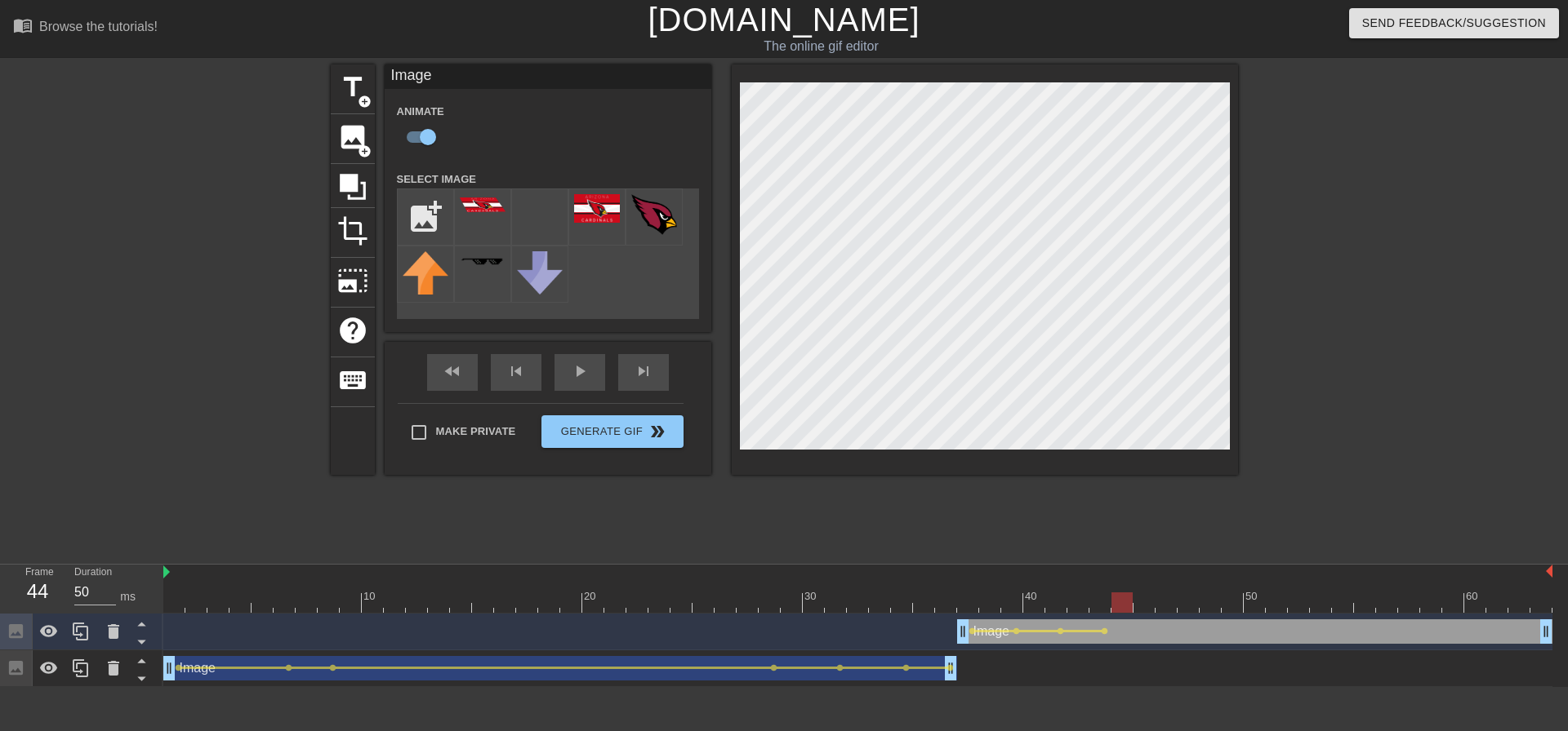
click at [1183, 604] on div at bounding box center [857, 602] width 1389 height 20
click at [1264, 610] on div at bounding box center [857, 602] width 1389 height 20
click at [1223, 605] on div at bounding box center [857, 602] width 1389 height 20
click at [1229, 605] on div at bounding box center [1233, 602] width 21 height 20
click at [1261, 605] on div at bounding box center [857, 602] width 1389 height 20
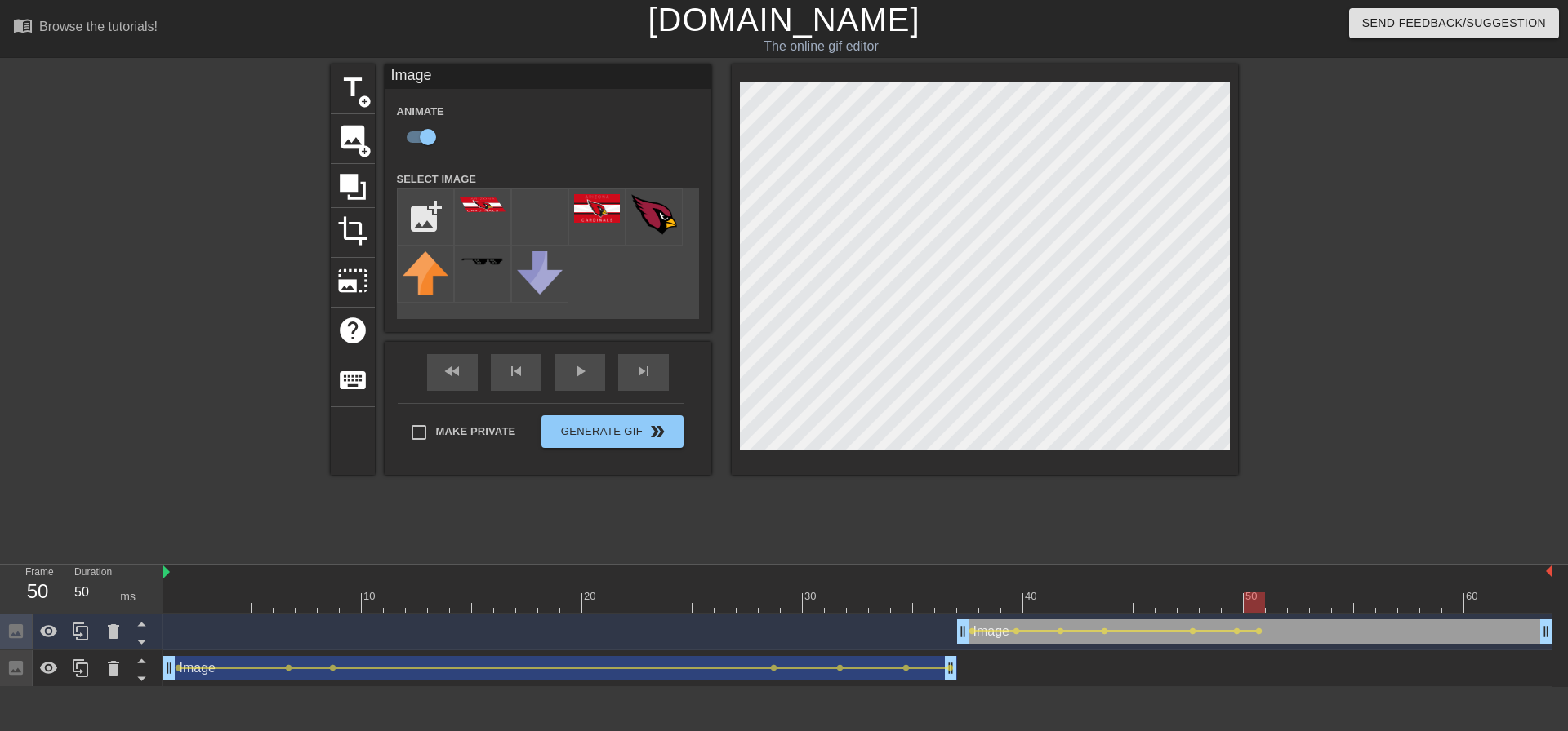
click at [1295, 604] on div at bounding box center [857, 602] width 1389 height 20
click at [1368, 609] on div at bounding box center [857, 602] width 1389 height 20
click at [1417, 609] on div at bounding box center [857, 602] width 1389 height 20
click at [1457, 606] on div at bounding box center [857, 602] width 1389 height 20
click at [1494, 605] on div at bounding box center [857, 602] width 1389 height 20
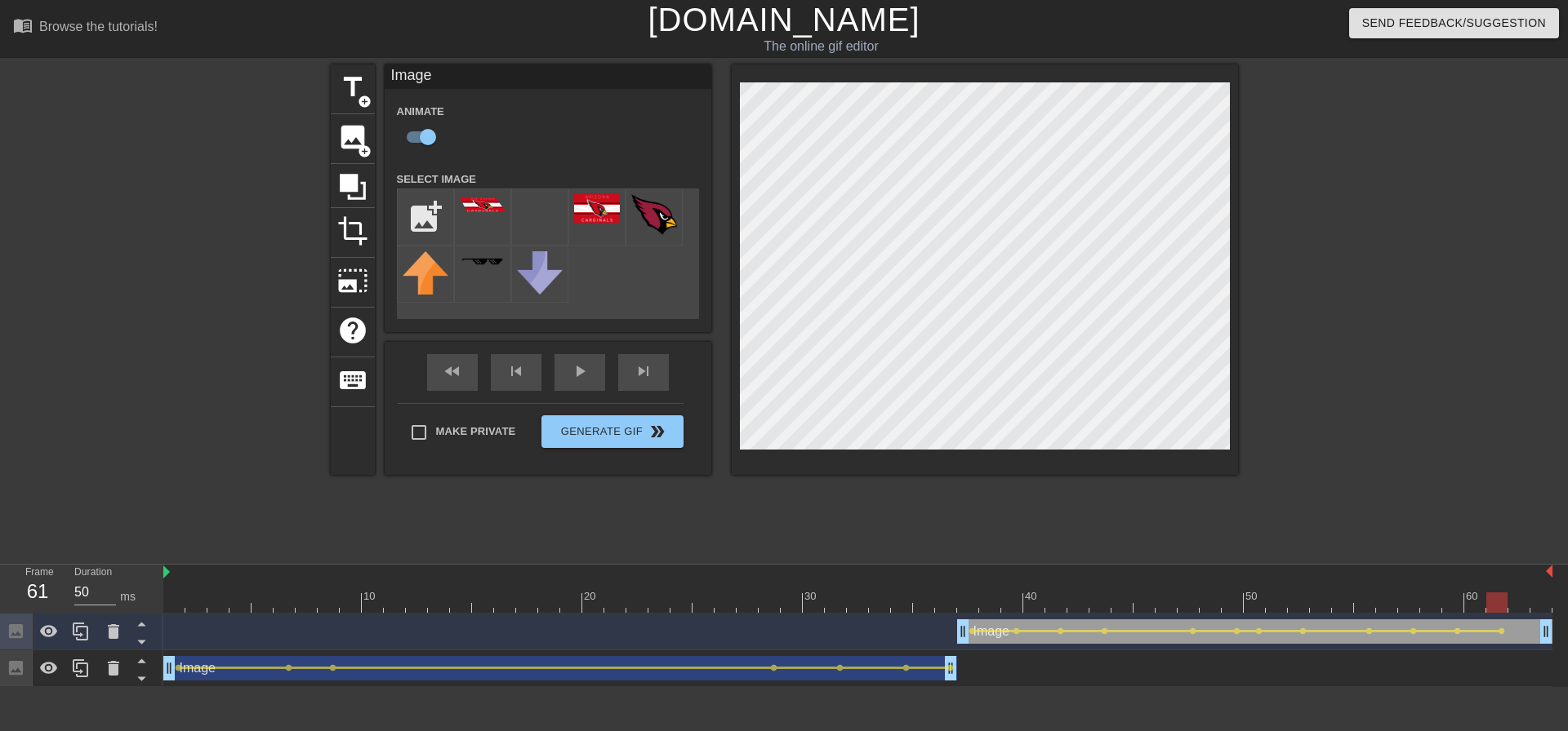
click at [1525, 605] on div at bounding box center [857, 602] width 1389 height 20
click at [1543, 600] on div at bounding box center [857, 602] width 1389 height 20
click at [972, 597] on div at bounding box center [857, 602] width 1389 height 20
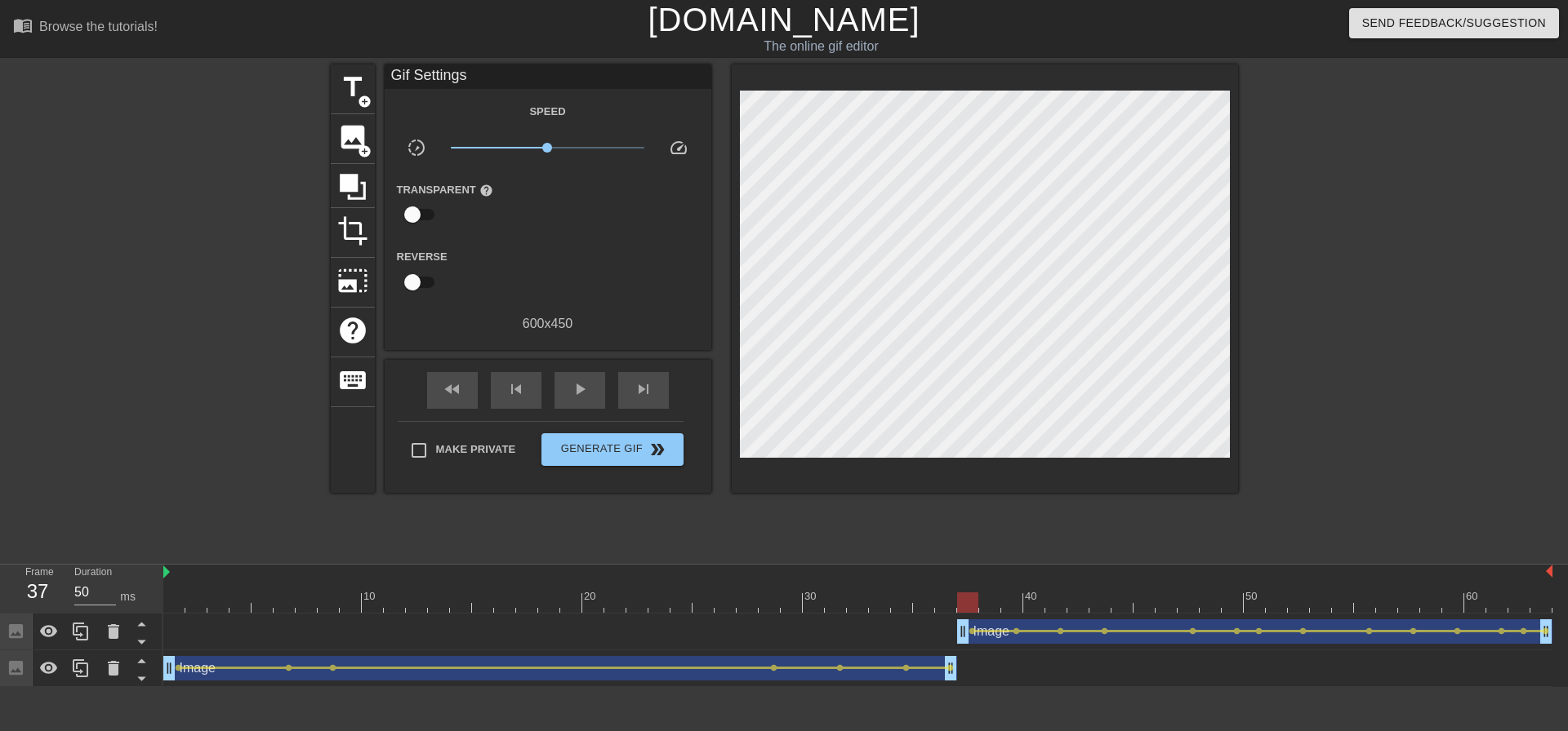
click at [570, 360] on div "fast_rewind skip_previous play_arrow skip_next" at bounding box center [547, 390] width 266 height 61
click at [590, 393] on div "play_arrow" at bounding box center [580, 391] width 51 height 37
click at [590, 393] on div "pause" at bounding box center [580, 391] width 51 height 37
click at [1455, 604] on div at bounding box center [857, 602] width 1389 height 20
click at [1404, 605] on div at bounding box center [857, 602] width 1389 height 20
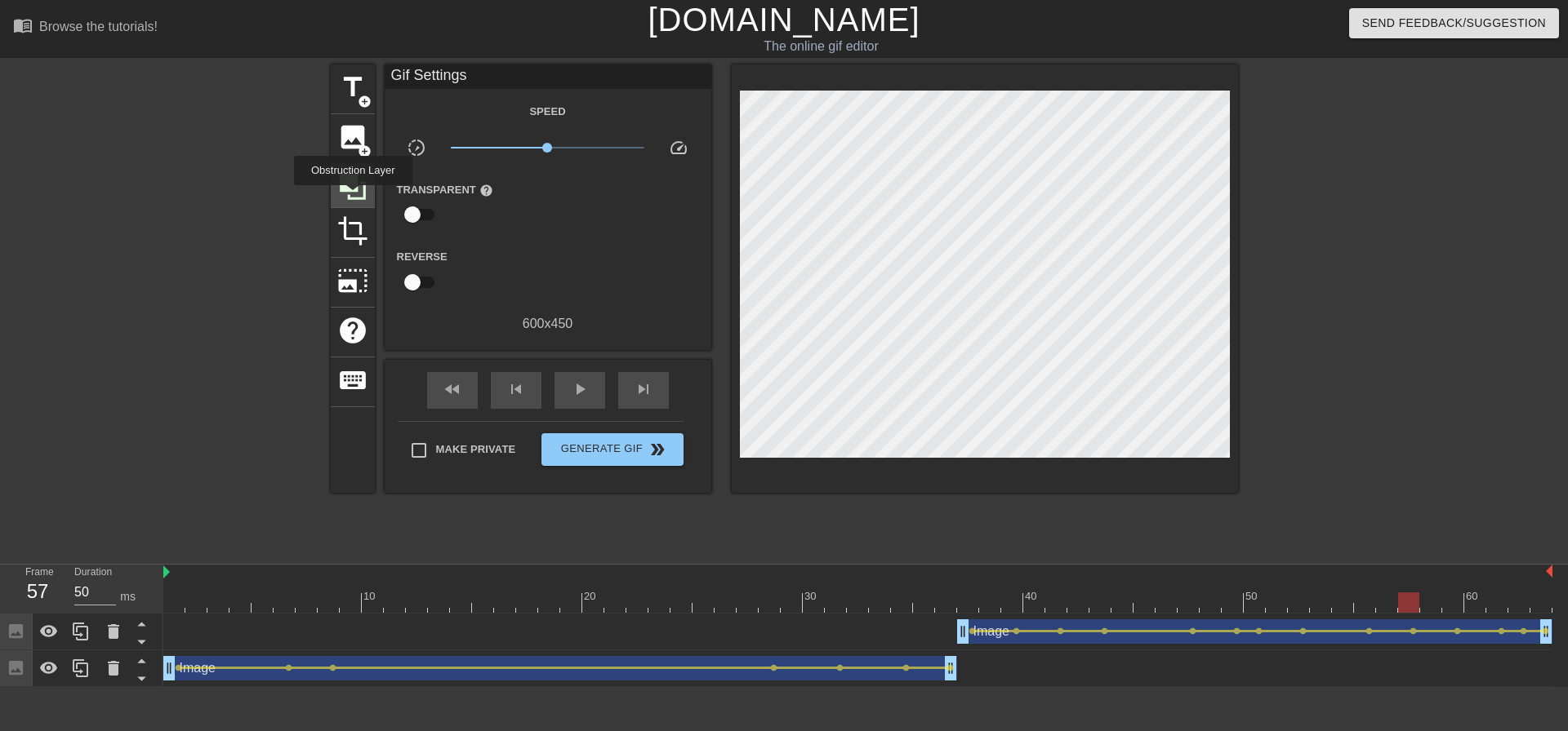
click at [353, 197] on icon at bounding box center [352, 186] width 26 height 26
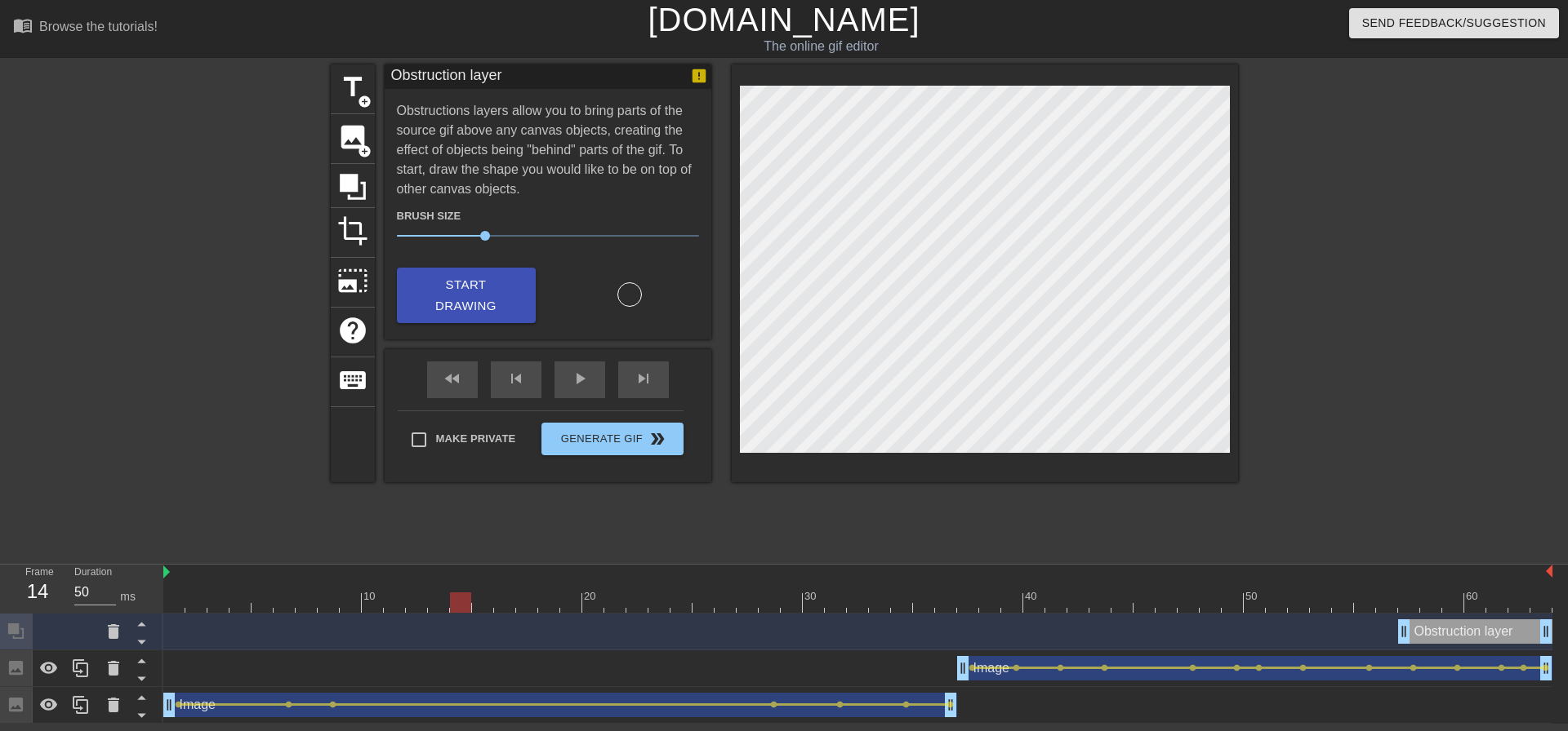
click at [454, 583] on div at bounding box center [460, 591] width 22 height 20
click at [578, 389] on div "play_arrow" at bounding box center [580, 380] width 51 height 37
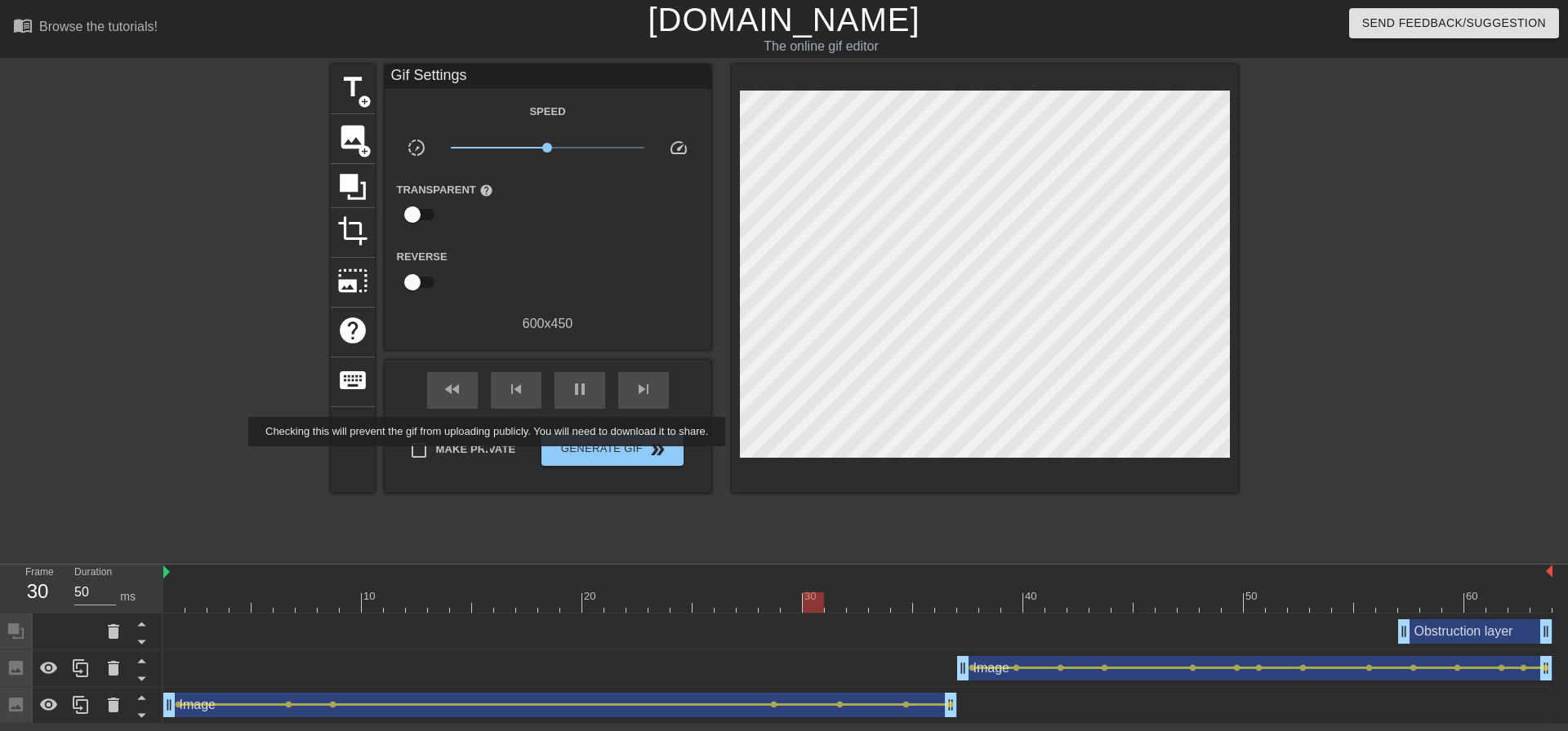
click at [486, 455] on span "Make Private" at bounding box center [476, 449] width 80 height 17
click at [436, 455] on input "Make Private" at bounding box center [418, 450] width 34 height 34
checkbox input "true"
click at [593, 448] on span "Generate Gif double_arrow" at bounding box center [611, 449] width 128 height 19
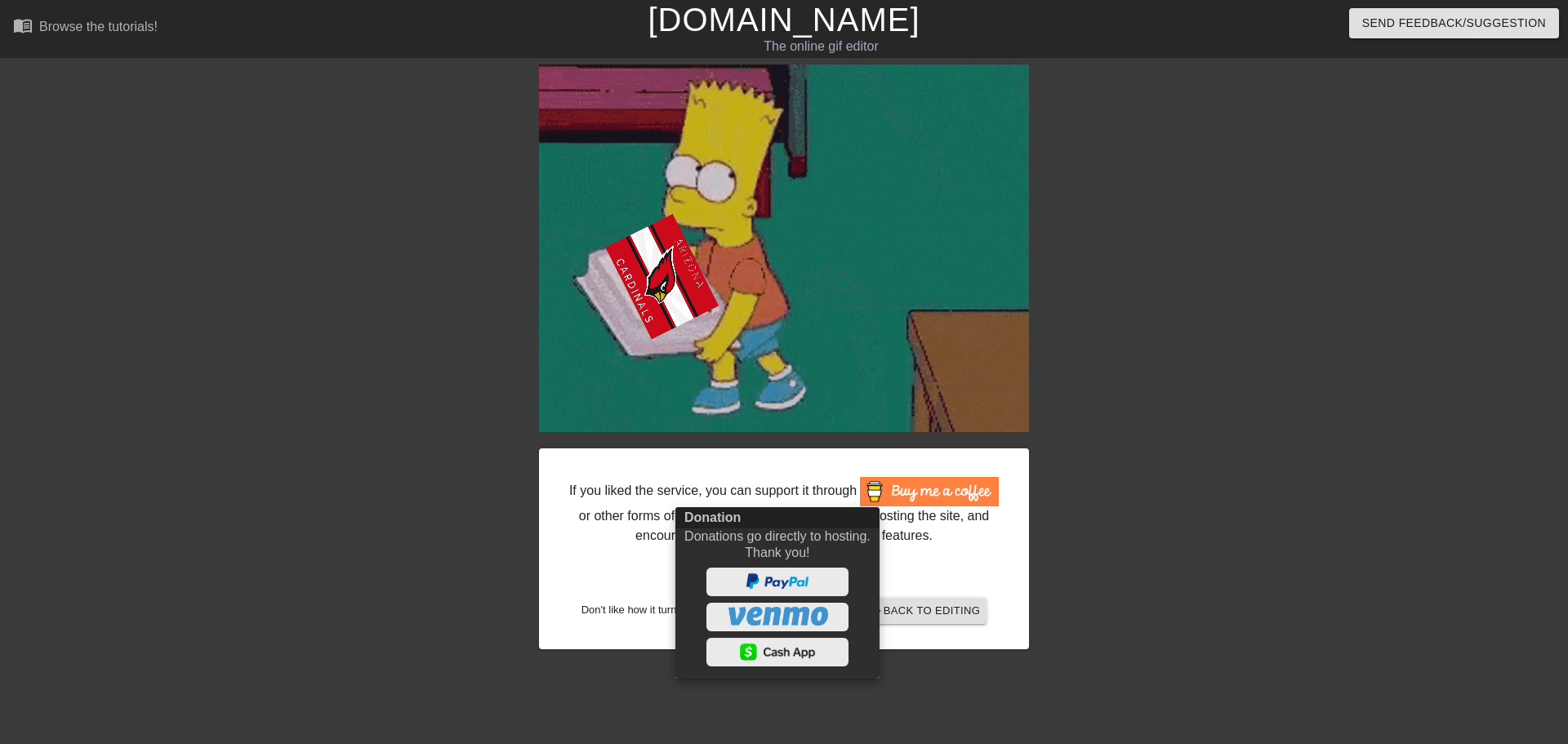
click at [973, 572] on div at bounding box center [784, 372] width 1568 height 744
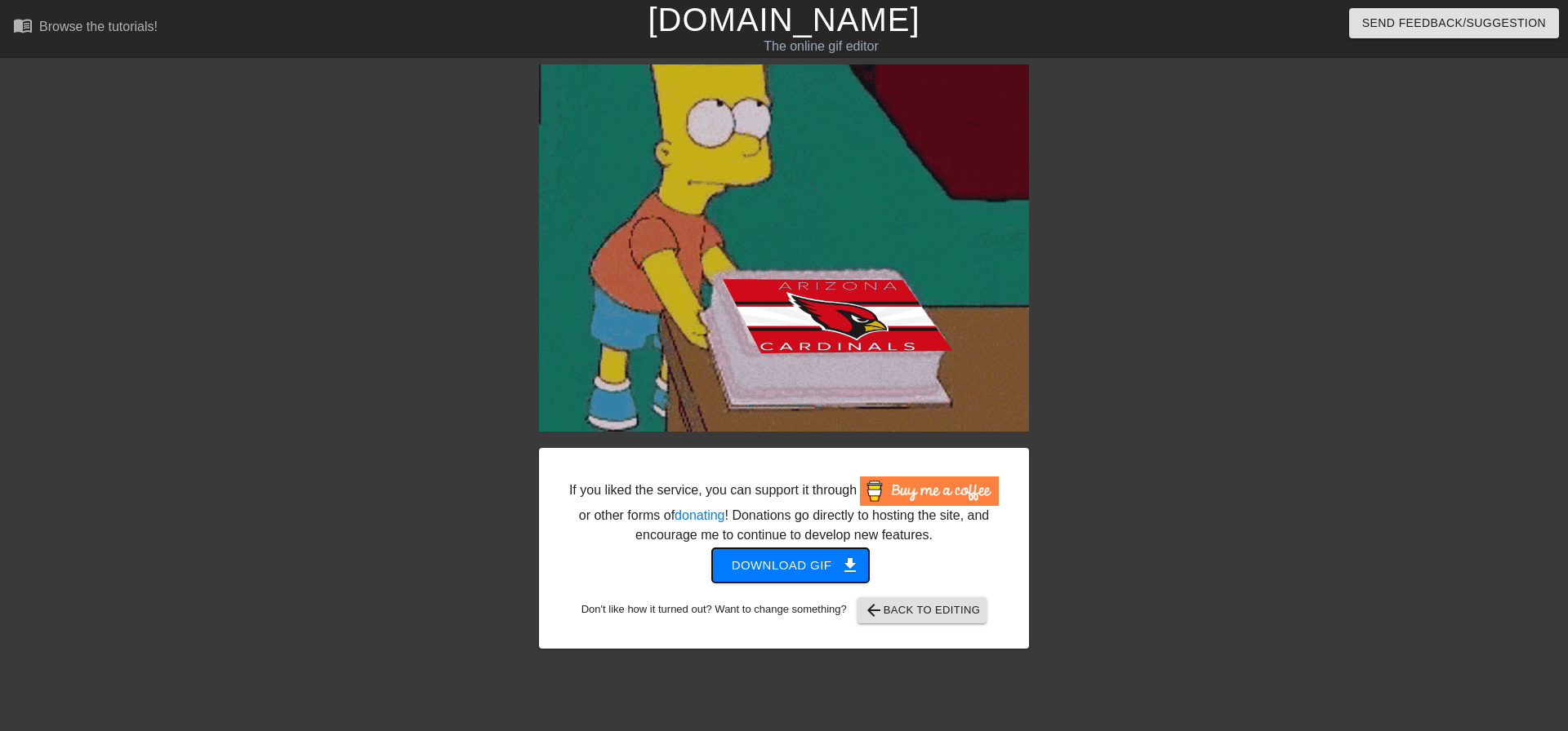
click at [802, 558] on span "Download gif get_app" at bounding box center [790, 565] width 118 height 21
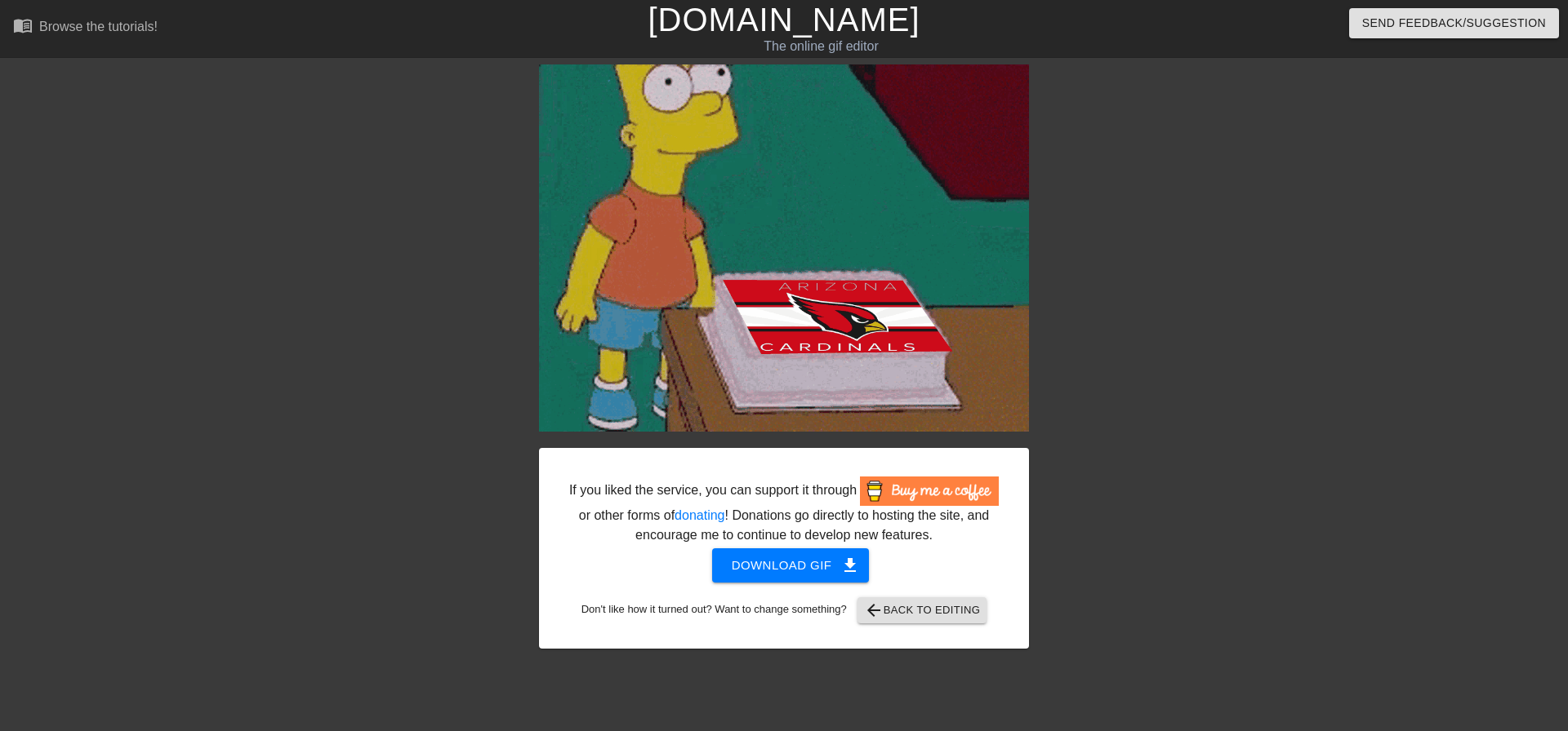
click at [174, 567] on div "If you liked the service, you can support it through or other forms of donating…" at bounding box center [784, 357] width 1568 height 585
